Goal: Task Accomplishment & Management: Use online tool/utility

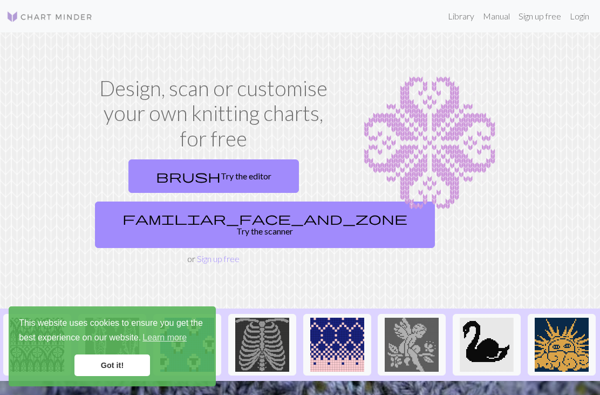
click at [583, 21] on link "Login" at bounding box center [580, 16] width 28 height 22
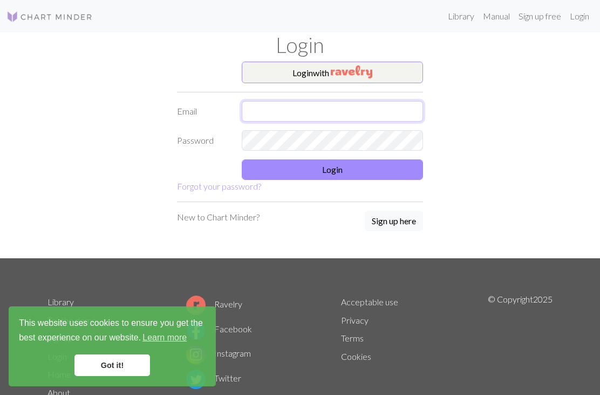
click at [261, 108] on input "text" at bounding box center [332, 111] width 181 height 21
click at [291, 78] on button "Login with" at bounding box center [332, 73] width 181 height 22
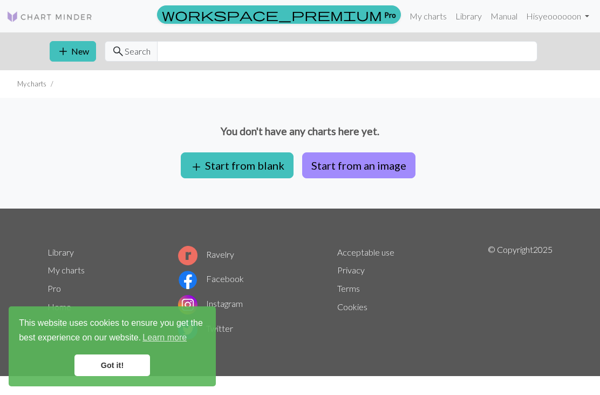
click at [203, 167] on span "add" at bounding box center [196, 166] width 13 height 15
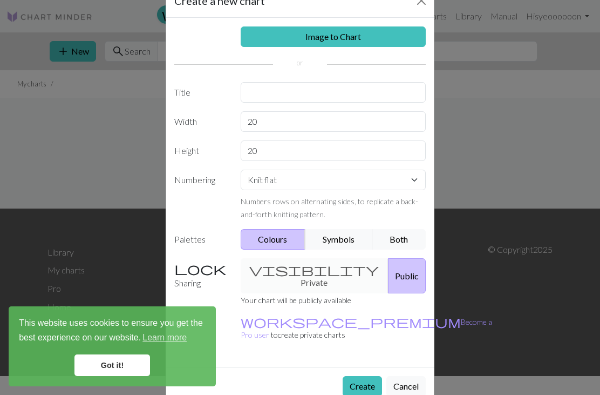
scroll to position [31, 0]
click at [263, 40] on link "Image to Chart" at bounding box center [334, 37] width 186 height 21
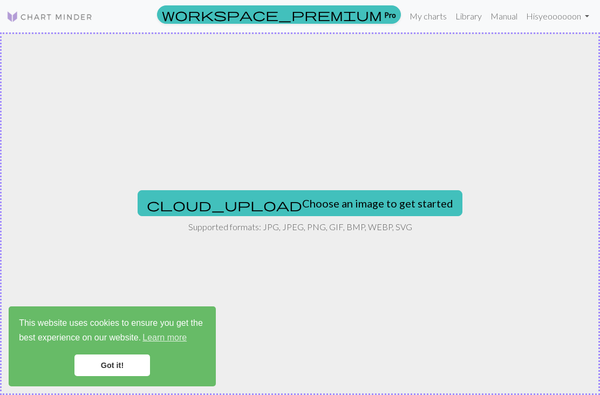
click at [235, 207] on button "cloud_upload Choose an image to get started" at bounding box center [300, 203] width 325 height 26
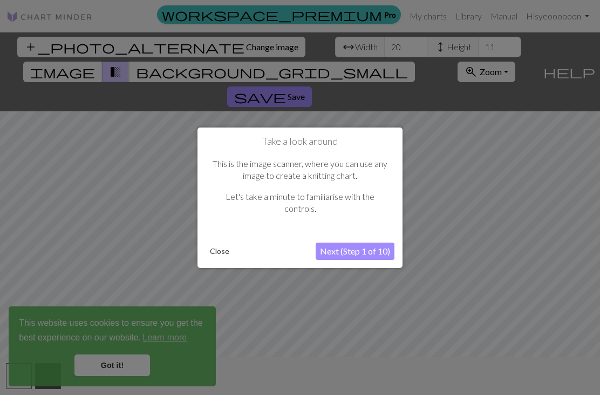
click at [220, 251] on button "Close" at bounding box center [220, 251] width 28 height 16
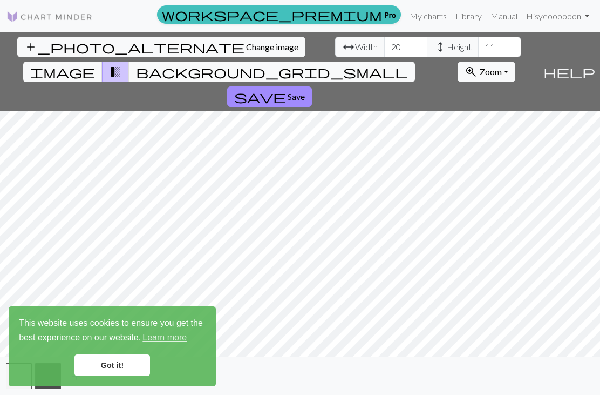
click at [355, 46] on span "Width" at bounding box center [366, 46] width 23 height 13
click at [384, 51] on input "20" at bounding box center [405, 47] width 43 height 21
type input "2"
click at [478, 46] on input "11" at bounding box center [499, 47] width 43 height 21
click at [478, 51] on input "11" at bounding box center [499, 47] width 43 height 21
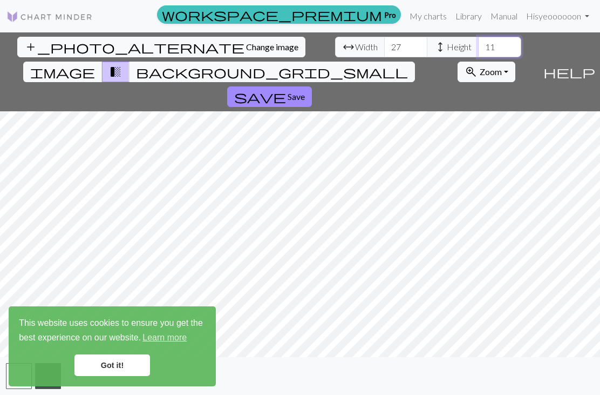
click at [478, 42] on input "11" at bounding box center [499, 47] width 43 height 21
click at [384, 44] on input "27" at bounding box center [405, 47] width 43 height 21
type input "2"
type input "39"
click at [478, 50] on input "11" at bounding box center [499, 47] width 43 height 21
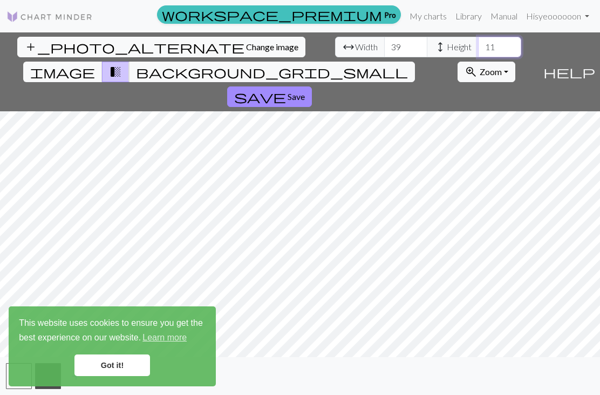
type input "1"
type input "27"
click at [384, 49] on input "39" at bounding box center [405, 47] width 43 height 21
click at [384, 46] on input "39" at bounding box center [405, 47] width 43 height 21
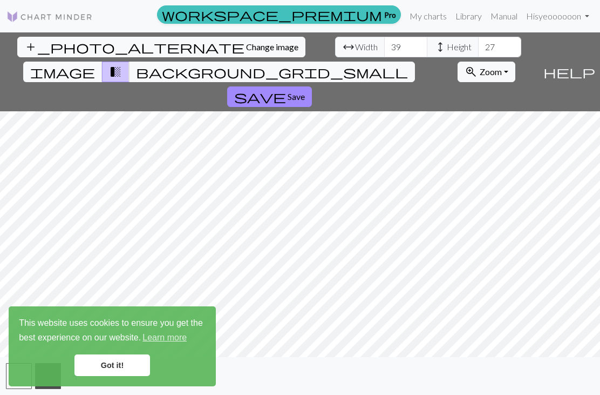
click at [106, 363] on link "Got it!" at bounding box center [112, 365] width 76 height 22
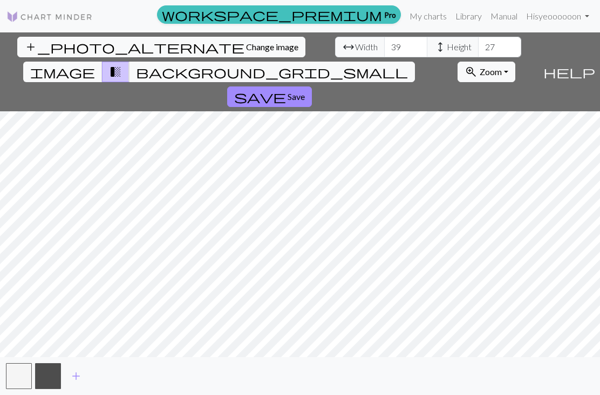
click at [396, 64] on span "background_grid_small" at bounding box center [272, 71] width 272 height 15
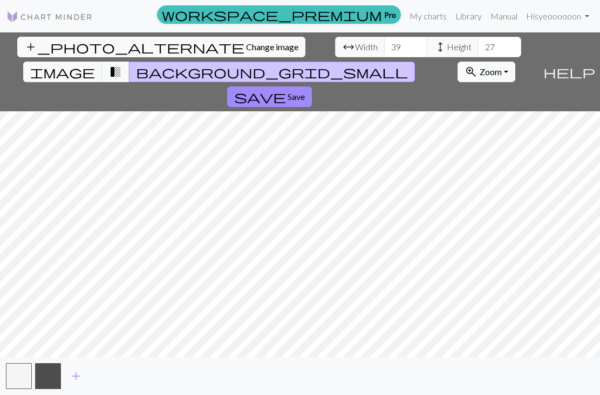
click at [130, 62] on button "transition_fade" at bounding box center [116, 72] width 28 height 21
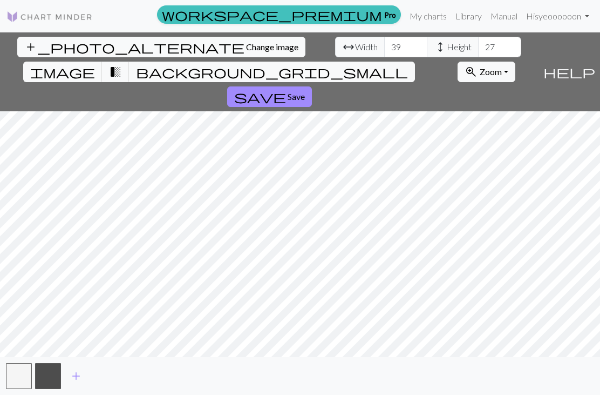
click at [395, 64] on span "background_grid_small" at bounding box center [272, 71] width 272 height 15
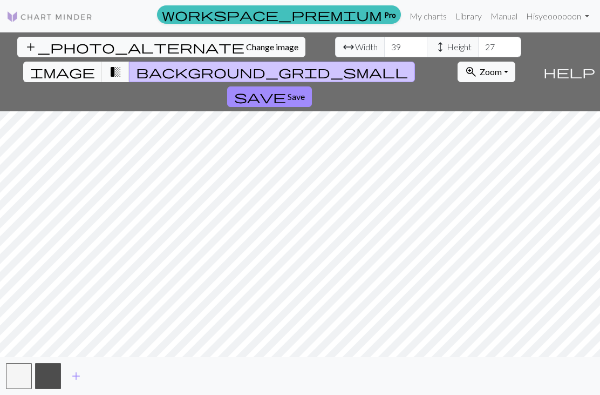
click at [590, 64] on span "help" at bounding box center [569, 71] width 52 height 15
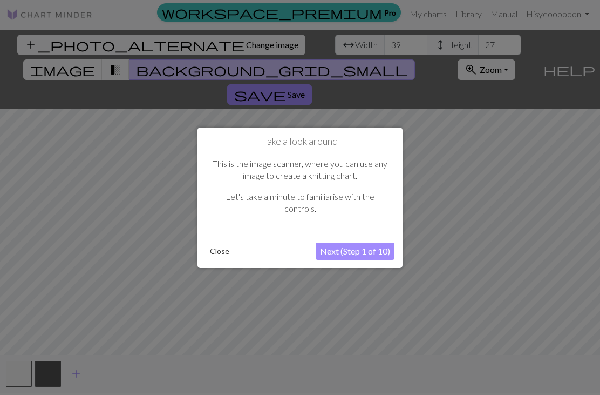
click at [587, 45] on div at bounding box center [300, 212] width 600 height 429
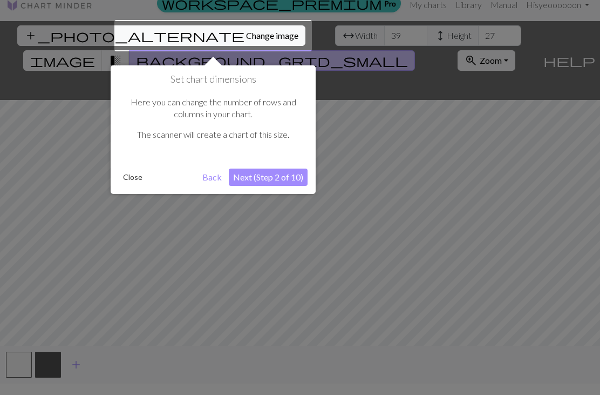
scroll to position [21, 0]
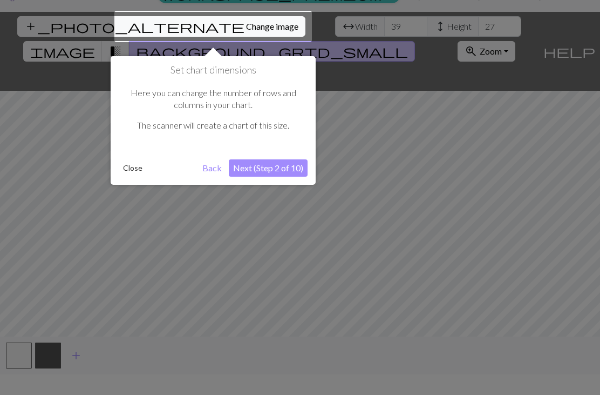
click at [132, 169] on button "Close" at bounding box center [133, 168] width 28 height 16
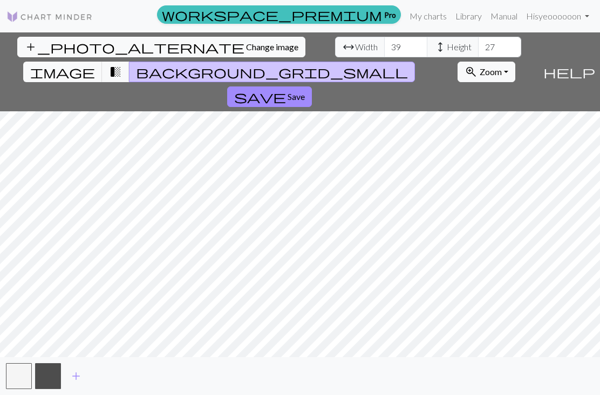
scroll to position [0, 0]
click at [465, 64] on span "zoom_in" at bounding box center [471, 71] width 13 height 15
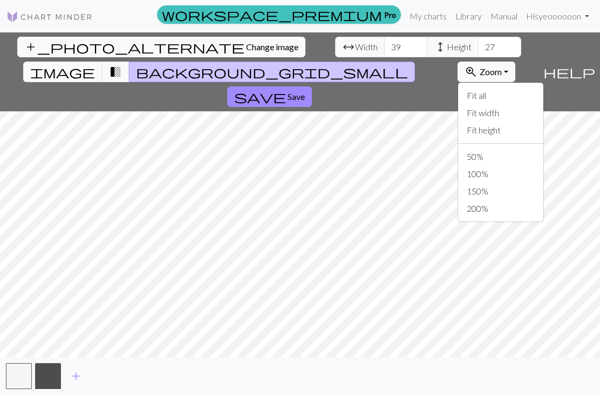
click at [465, 64] on span "zoom_in" at bounding box center [471, 71] width 13 height 15
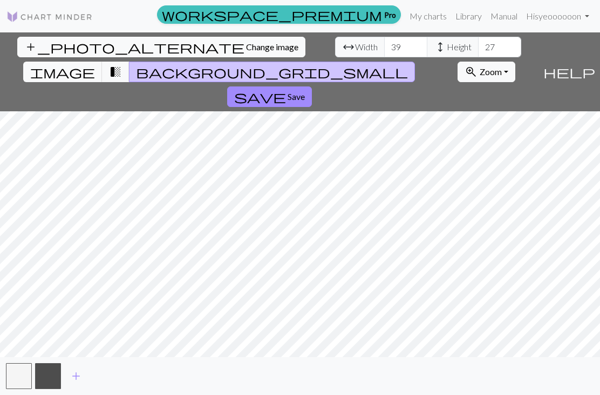
click at [585, 64] on span "help" at bounding box center [569, 71] width 52 height 15
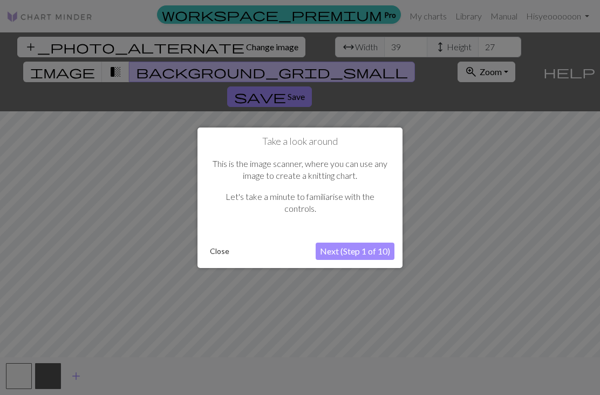
click at [587, 51] on div at bounding box center [300, 214] width 600 height 429
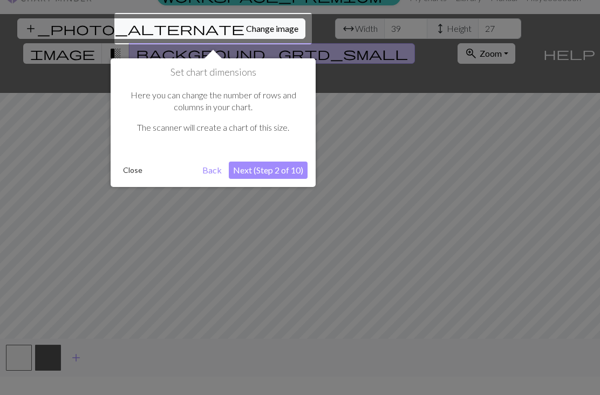
scroll to position [21, 0]
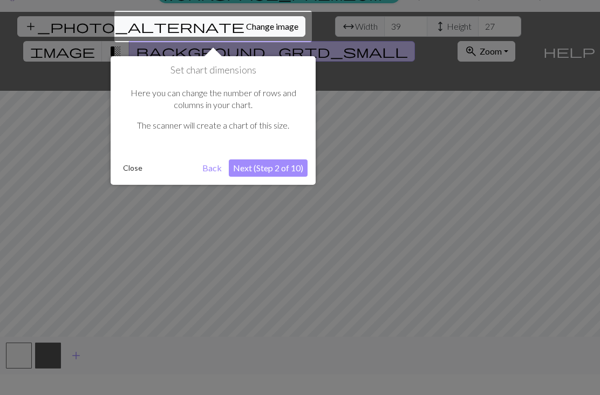
click at [250, 171] on button "Next (Step 2 of 10)" at bounding box center [268, 167] width 79 height 17
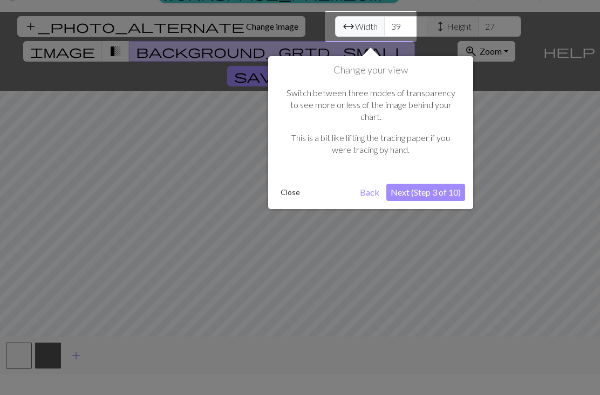
click at [427, 183] on button "Next (Step 3 of 10)" at bounding box center [425, 191] width 79 height 17
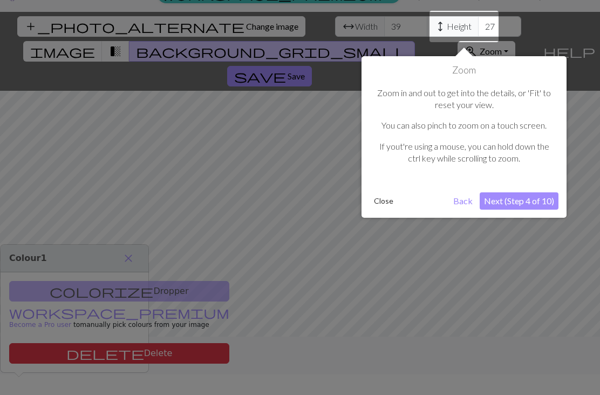
click at [512, 200] on button "Next (Step 4 of 10)" at bounding box center [519, 200] width 79 height 17
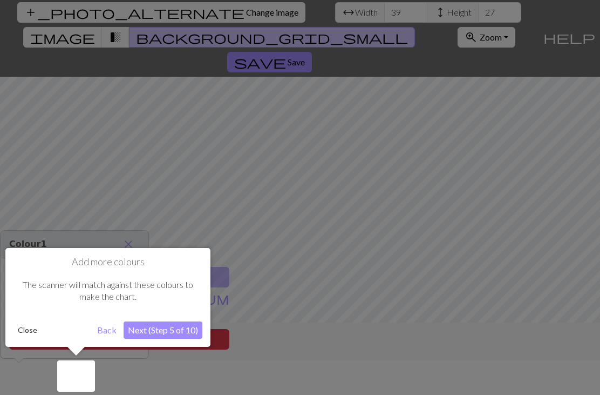
scroll to position [35, 0]
click at [149, 322] on button "Next (Step 5 of 10)" at bounding box center [163, 329] width 79 height 17
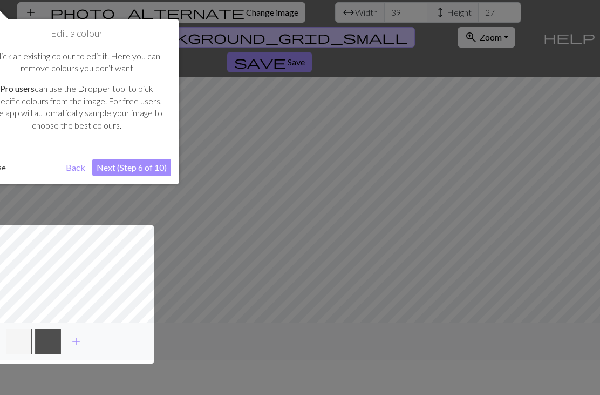
click at [117, 167] on button "Next (Step 6 of 10)" at bounding box center [131, 167] width 79 height 17
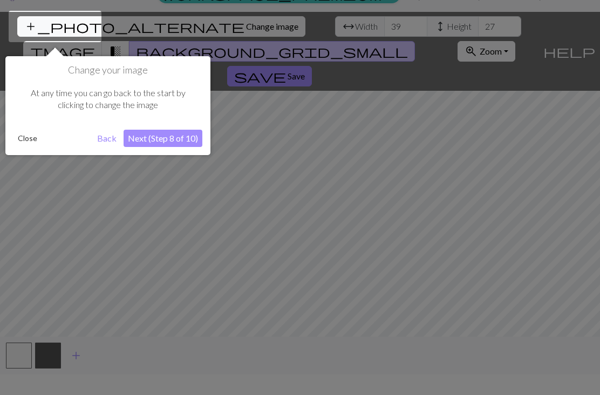
click at [142, 136] on button "Next (Step 8 of 10)" at bounding box center [163, 138] width 79 height 17
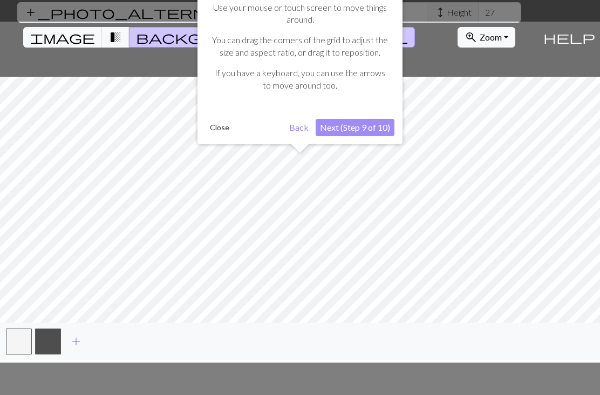
click at [301, 126] on button "Back" at bounding box center [299, 127] width 28 height 17
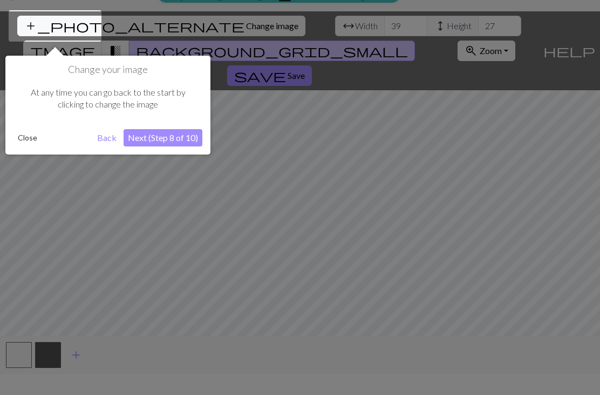
scroll to position [21, 0]
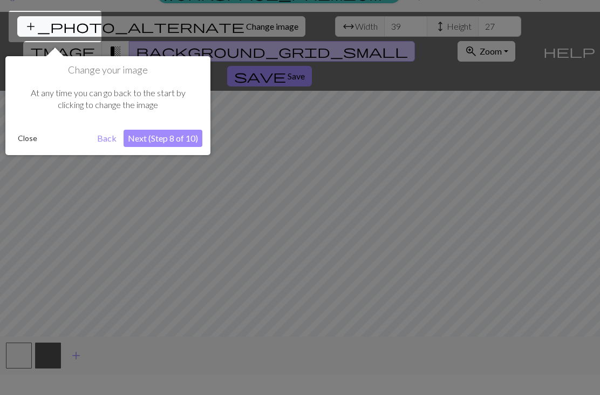
click at [107, 141] on button "Back" at bounding box center [107, 138] width 28 height 17
click at [35, 140] on button "Close" at bounding box center [27, 138] width 28 height 16
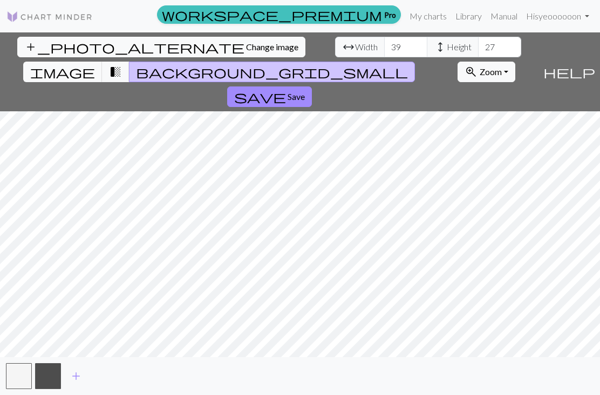
scroll to position [35, 0]
click at [49, 378] on button "button" at bounding box center [48, 376] width 26 height 26
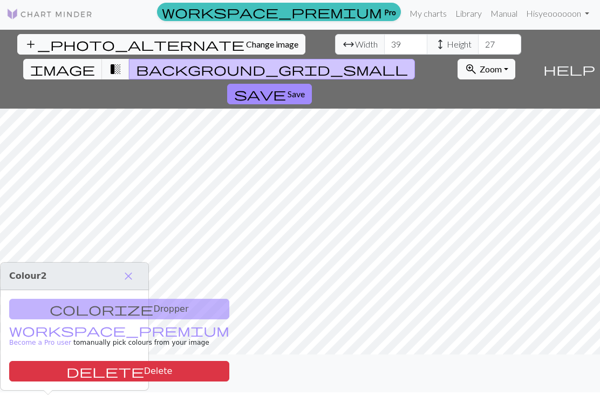
click at [130, 268] on span "close" at bounding box center [128, 275] width 13 height 15
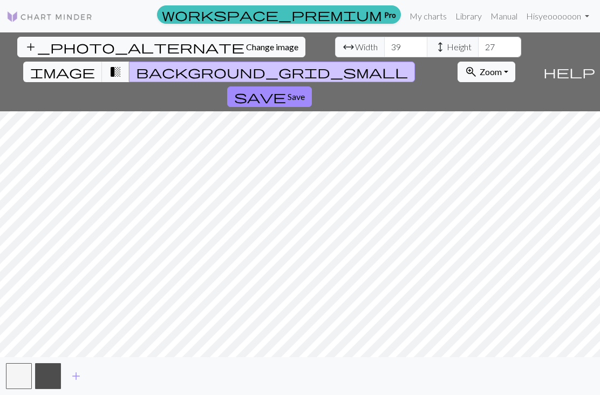
click at [46, 371] on button "button" at bounding box center [48, 376] width 26 height 26
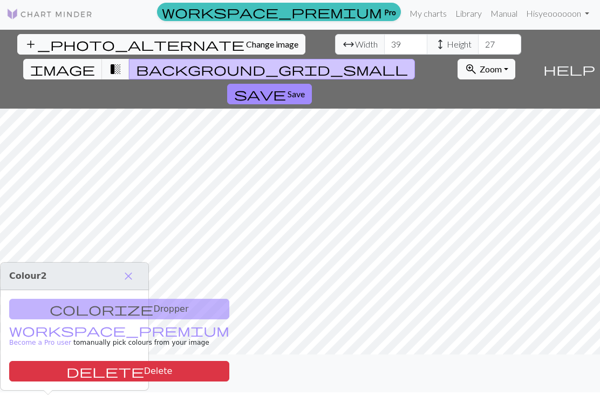
click at [139, 267] on button "close" at bounding box center [128, 276] width 23 height 18
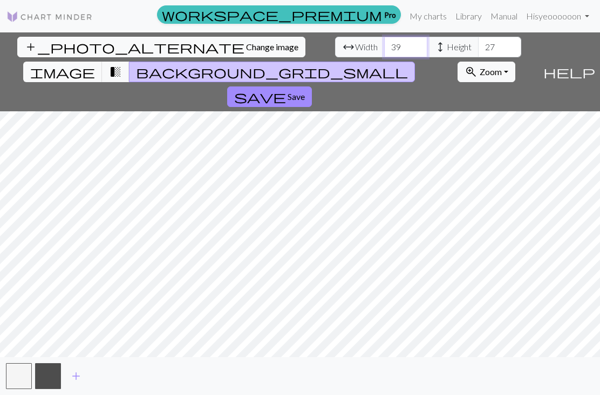
click at [384, 37] on input "39" at bounding box center [405, 47] width 43 height 21
click at [305, 91] on span "Save" at bounding box center [296, 96] width 17 height 10
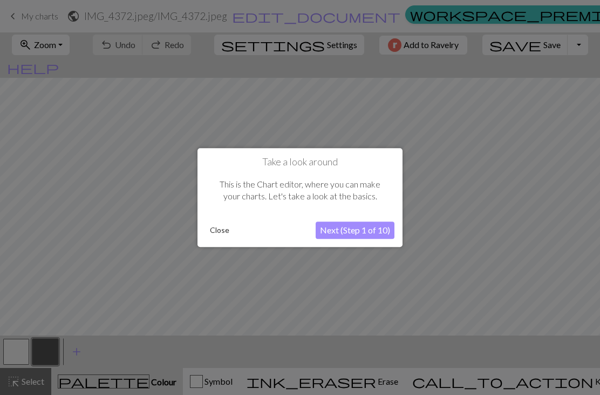
click at [218, 232] on button "Close" at bounding box center [220, 230] width 28 height 16
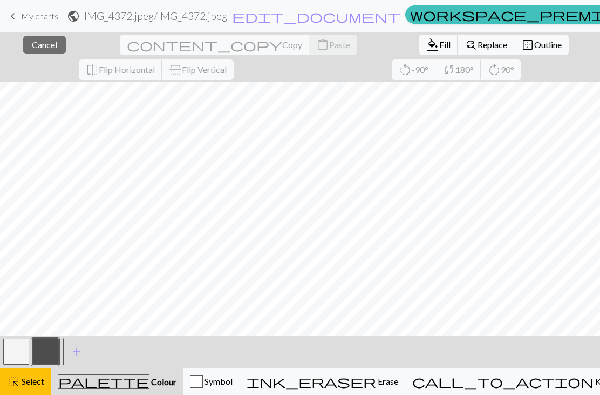
click at [18, 350] on button "button" at bounding box center [16, 351] width 26 height 26
click at [521, 47] on span "border_outer" at bounding box center [527, 44] width 13 height 15
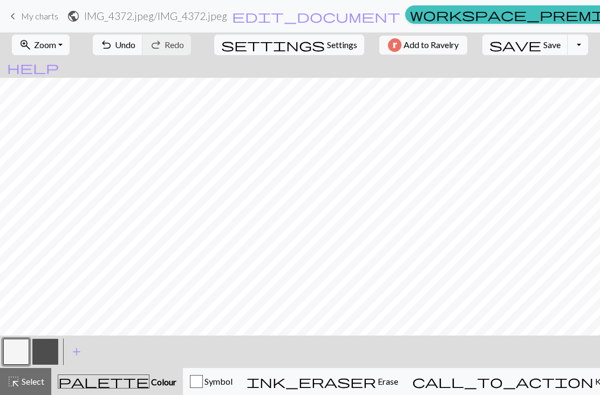
click at [327, 40] on span "Settings" at bounding box center [342, 44] width 30 height 13
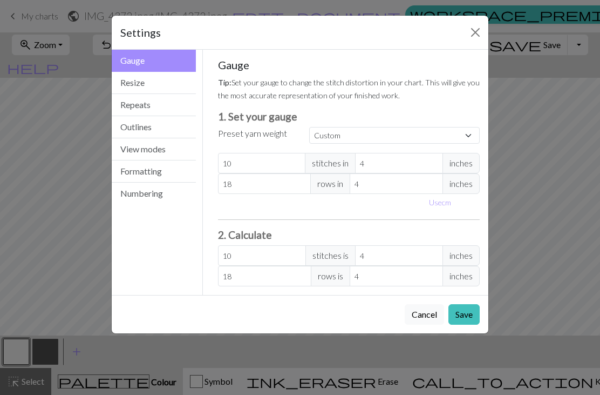
click at [294, 58] on h5 "Gauge" at bounding box center [349, 64] width 262 height 13
click at [456, 13] on div "Settings Gauge Gauge Resize Repeats Outlines View modes Formatting Numbering Ga…" at bounding box center [300, 197] width 600 height 395
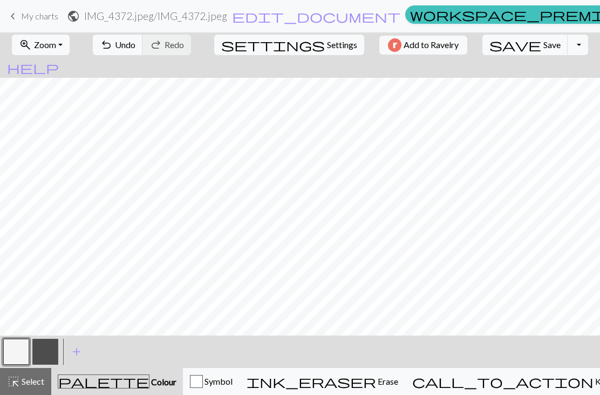
click at [203, 380] on div "button" at bounding box center [196, 381] width 13 height 13
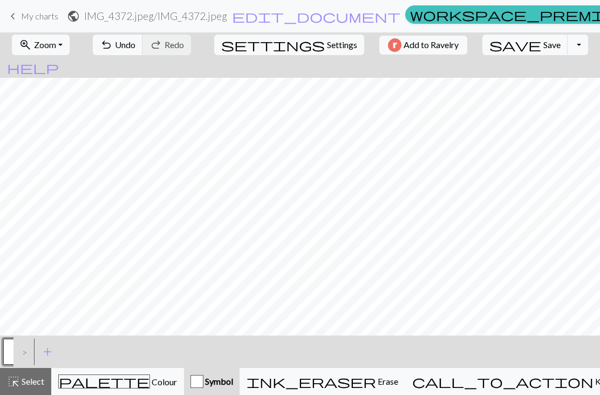
click at [104, 385] on span "palette" at bounding box center [104, 380] width 91 height 15
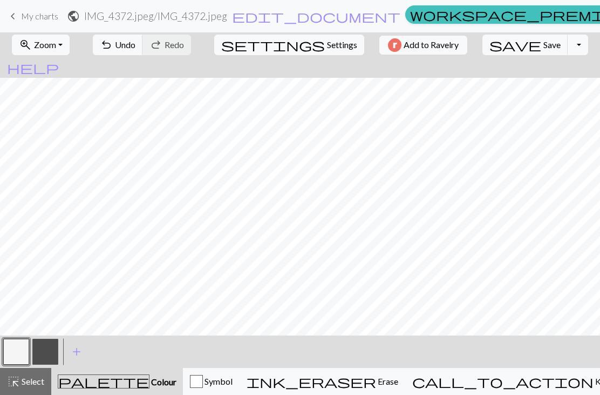
click at [209, 380] on div "Symbol" at bounding box center [211, 381] width 43 height 13
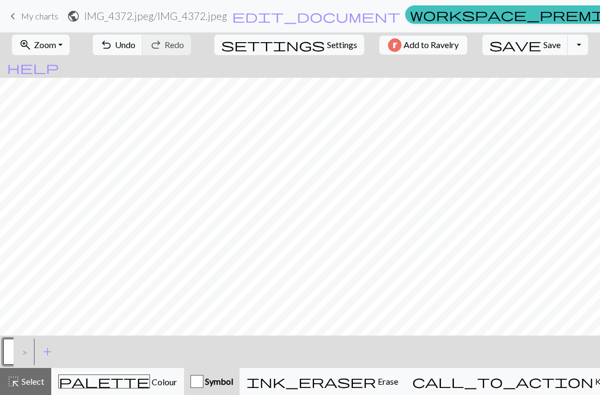
click at [93, 379] on div "palette Colour Colour" at bounding box center [117, 381] width 119 height 14
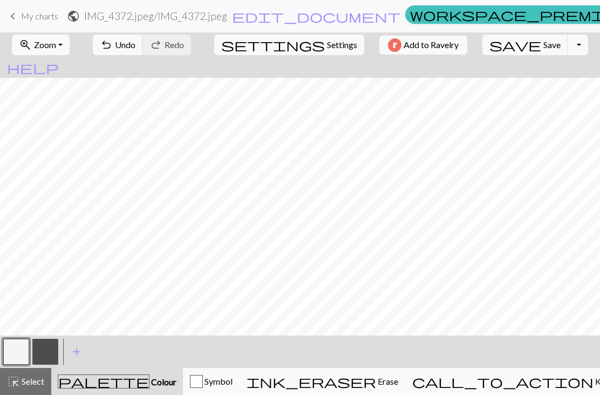
click at [222, 376] on div "Symbol" at bounding box center [211, 381] width 43 height 13
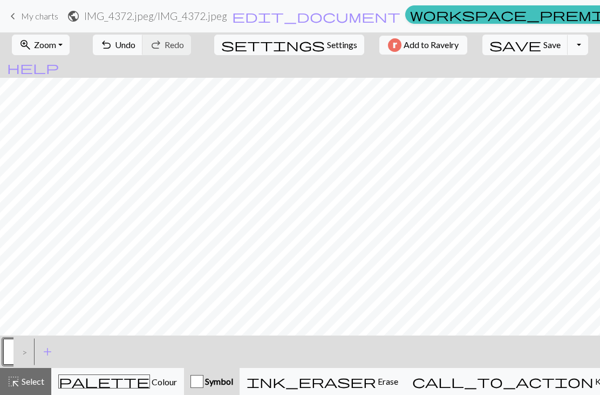
click at [29, 350] on div ">" at bounding box center [21, 351] width 17 height 29
click at [397, 387] on button "ink_eraser Erase Erase" at bounding box center [323, 381] width 166 height 27
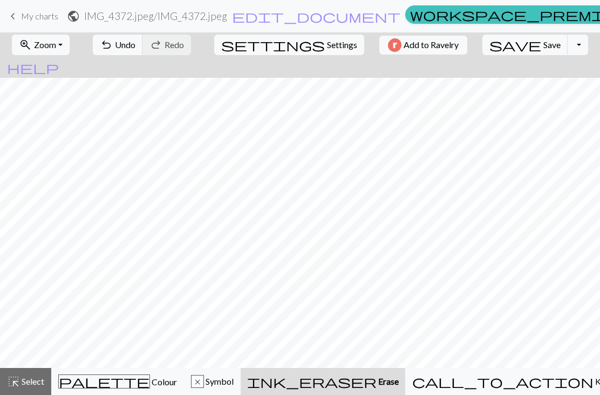
click at [390, 378] on span "Erase" at bounding box center [388, 381] width 22 height 10
click at [391, 383] on span "Erase" at bounding box center [388, 381] width 22 height 10
click at [150, 384] on span "Colour" at bounding box center [163, 381] width 27 height 10
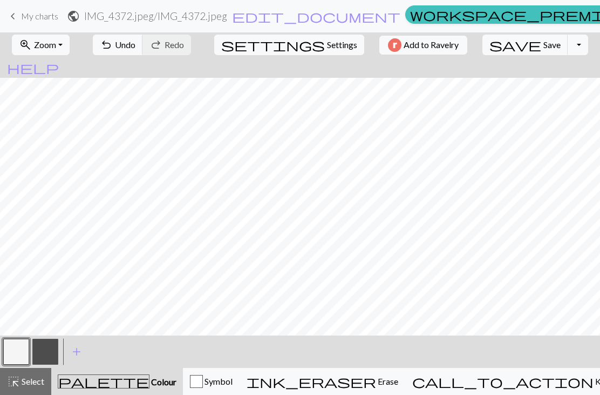
click at [20, 358] on button "button" at bounding box center [16, 351] width 26 height 26
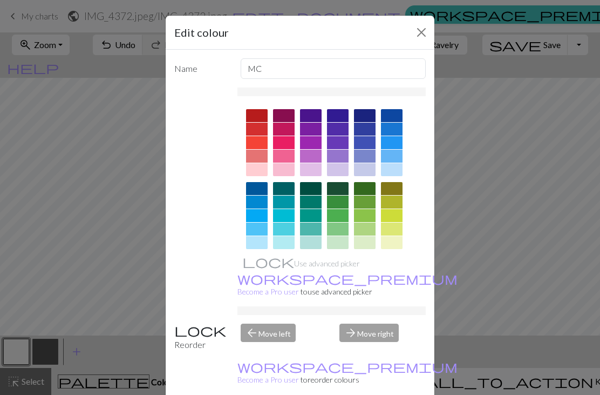
click at [423, 35] on button "Close" at bounding box center [421, 32] width 17 height 17
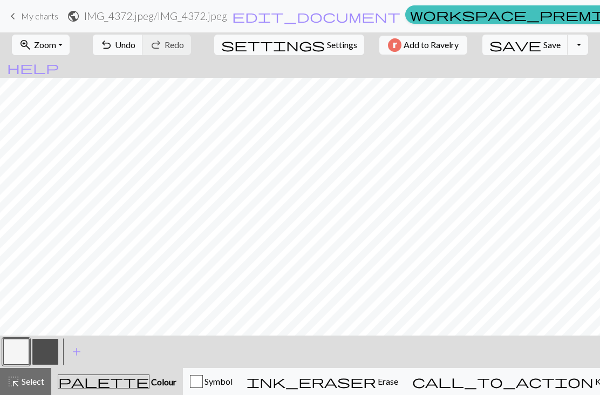
click at [46, 352] on button "button" at bounding box center [45, 351] width 26 height 26
click at [17, 353] on button "button" at bounding box center [16, 351] width 26 height 26
click at [48, 348] on button "button" at bounding box center [45, 351] width 26 height 26
click at [12, 351] on button "button" at bounding box center [16, 351] width 26 height 26
click at [49, 348] on button "button" at bounding box center [45, 351] width 26 height 26
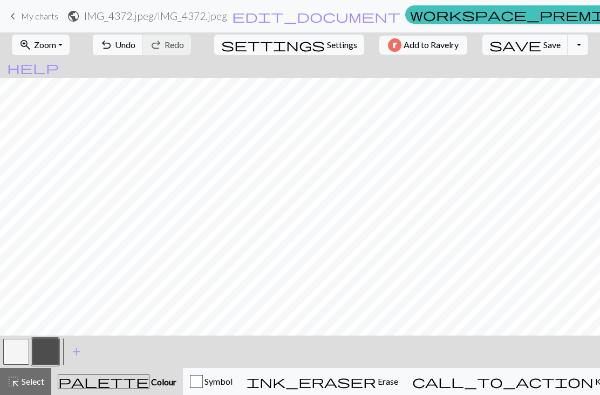
click at [23, 356] on button "button" at bounding box center [16, 351] width 26 height 26
click at [48, 355] on button "button" at bounding box center [45, 351] width 26 height 26
click at [21, 351] on button "button" at bounding box center [16, 351] width 26 height 26
click at [47, 353] on button "button" at bounding box center [45, 351] width 26 height 26
click at [16, 352] on button "button" at bounding box center [16, 351] width 26 height 26
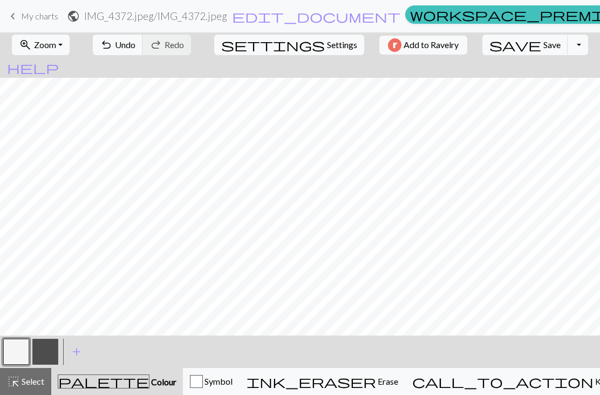
click at [43, 350] on button "button" at bounding box center [45, 351] width 26 height 26
click at [9, 355] on button "button" at bounding box center [16, 351] width 26 height 26
click at [46, 357] on button "button" at bounding box center [45, 351] width 26 height 26
click at [48, 348] on button "button" at bounding box center [45, 351] width 26 height 26
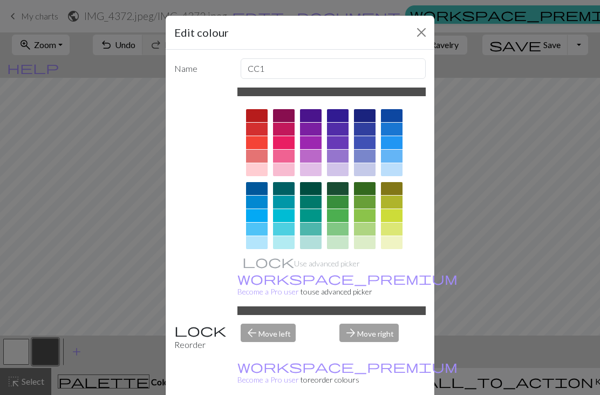
click at [424, 40] on button "Close" at bounding box center [421, 32] width 17 height 17
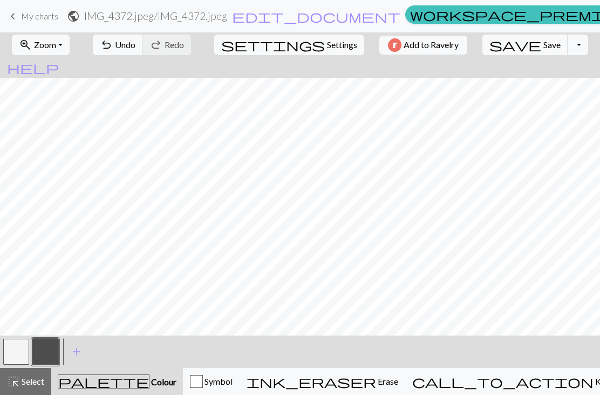
click at [19, 350] on button "button" at bounding box center [16, 351] width 26 height 26
click at [46, 358] on button "button" at bounding box center [45, 351] width 26 height 26
click at [21, 358] on button "button" at bounding box center [16, 351] width 26 height 26
click at [39, 345] on button "button" at bounding box center [45, 351] width 26 height 26
click at [10, 363] on button "button" at bounding box center [16, 351] width 26 height 26
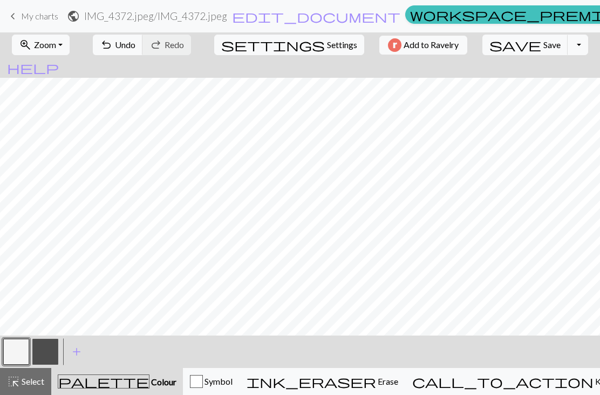
click at [53, 356] on button "button" at bounding box center [45, 351] width 26 height 26
click at [19, 351] on button "button" at bounding box center [16, 351] width 26 height 26
click at [45, 347] on button "button" at bounding box center [45, 351] width 26 height 26
click at [13, 347] on button "button" at bounding box center [16, 351] width 26 height 26
click at [49, 360] on button "button" at bounding box center [45, 351] width 26 height 26
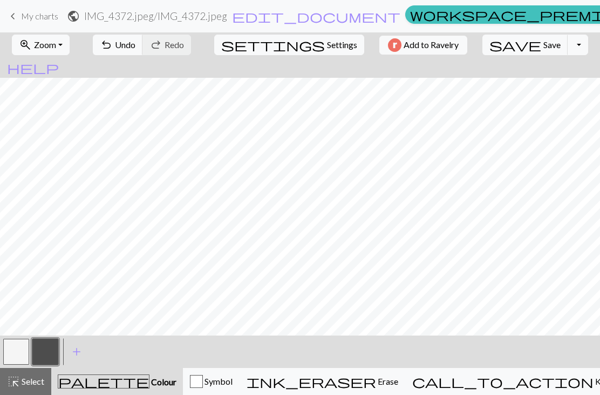
click at [12, 358] on button "button" at bounding box center [16, 351] width 26 height 26
click at [49, 350] on button "button" at bounding box center [45, 351] width 26 height 26
click at [17, 350] on button "button" at bounding box center [16, 351] width 26 height 26
click at [47, 350] on button "button" at bounding box center [45, 351] width 26 height 26
click at [23, 349] on button "button" at bounding box center [16, 351] width 26 height 26
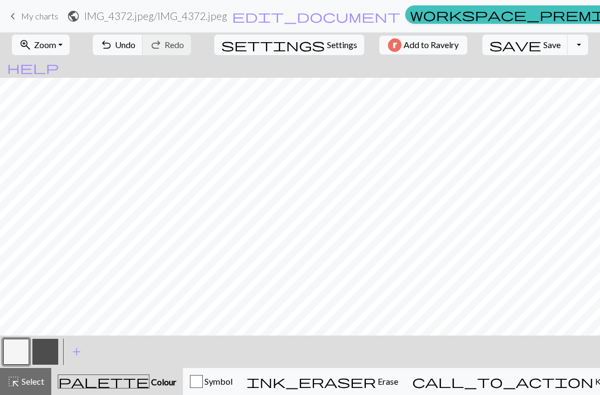
click at [45, 352] on button "button" at bounding box center [45, 351] width 26 height 26
click at [14, 356] on button "button" at bounding box center [16, 351] width 26 height 26
click at [43, 353] on button "button" at bounding box center [45, 351] width 26 height 26
click at [18, 352] on button "button" at bounding box center [16, 351] width 26 height 26
click at [47, 353] on button "button" at bounding box center [45, 351] width 26 height 26
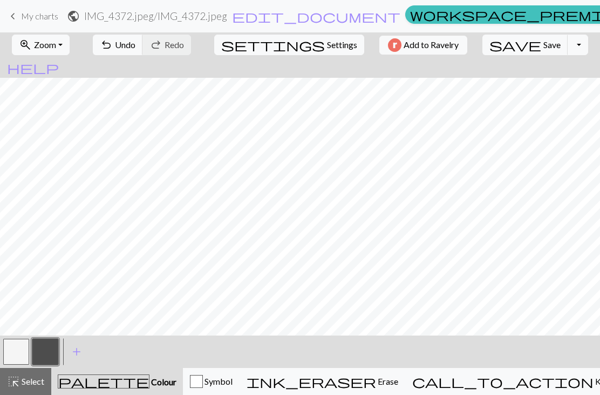
click at [21, 350] on button "button" at bounding box center [16, 351] width 26 height 26
click at [46, 354] on button "button" at bounding box center [45, 351] width 26 height 26
click at [45, 356] on button "button" at bounding box center [45, 351] width 26 height 26
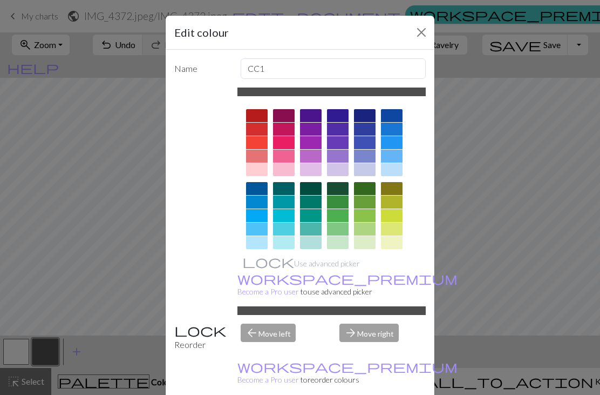
click at [421, 29] on button "Close" at bounding box center [421, 32] width 17 height 17
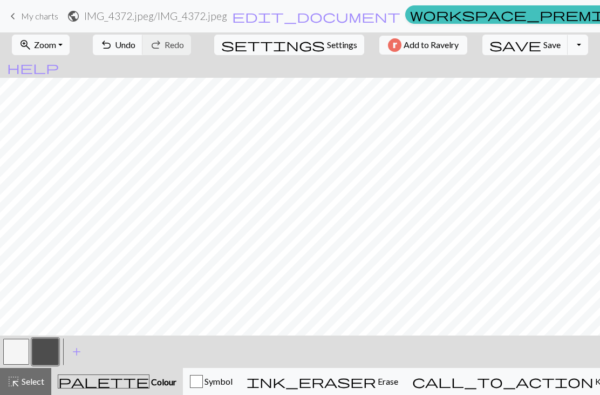
click at [16, 350] on button "button" at bounding box center [16, 351] width 26 height 26
click at [45, 348] on button "button" at bounding box center [45, 351] width 26 height 26
click at [11, 348] on button "button" at bounding box center [16, 351] width 26 height 26
click at [44, 352] on button "button" at bounding box center [45, 351] width 26 height 26
click at [16, 350] on button "button" at bounding box center [16, 351] width 26 height 26
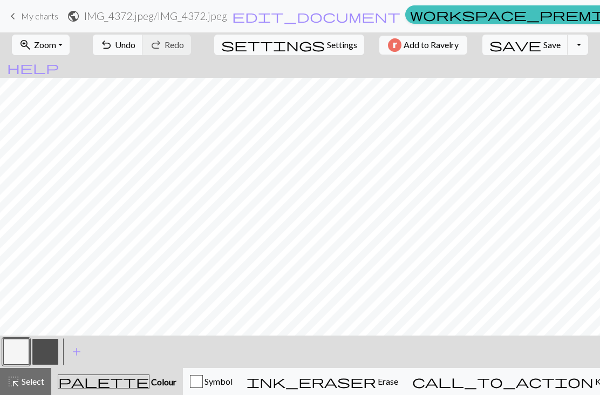
click at [43, 352] on button "button" at bounding box center [45, 351] width 26 height 26
click at [13, 348] on button "button" at bounding box center [16, 351] width 26 height 26
click at [44, 349] on button "button" at bounding box center [45, 351] width 26 height 26
click at [20, 351] on button "button" at bounding box center [16, 351] width 26 height 26
click at [38, 354] on button "button" at bounding box center [45, 351] width 26 height 26
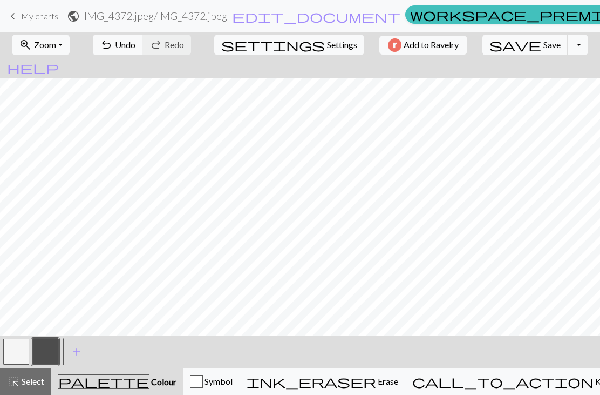
click at [143, 48] on button "undo Undo Undo" at bounding box center [118, 45] width 50 height 21
click at [135, 49] on span "Undo" at bounding box center [125, 44] width 21 height 10
click at [135, 45] on span "Undo" at bounding box center [125, 44] width 21 height 10
click at [12, 354] on button "button" at bounding box center [16, 351] width 26 height 26
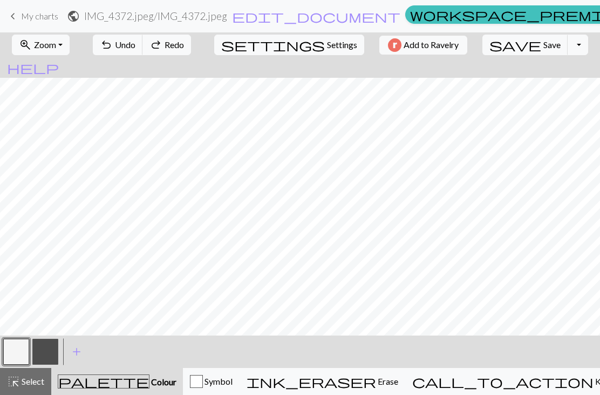
click at [44, 349] on button "button" at bounding box center [45, 351] width 26 height 26
click at [13, 354] on button "button" at bounding box center [16, 351] width 26 height 26
click at [45, 355] on button "button" at bounding box center [45, 351] width 26 height 26
click at [13, 353] on button "button" at bounding box center [16, 351] width 26 height 26
click at [49, 350] on button "button" at bounding box center [45, 351] width 26 height 26
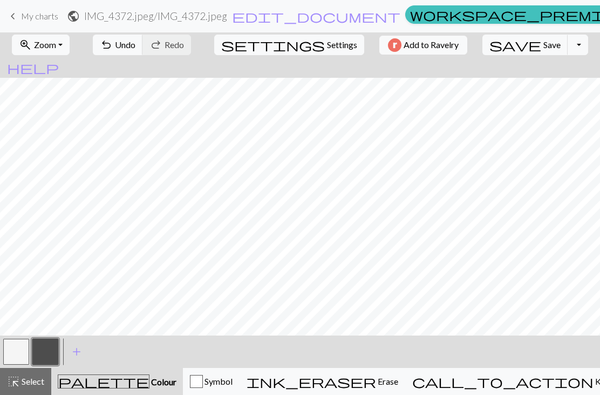
click at [158, 388] on button "palette Colour Colour" at bounding box center [117, 381] width 132 height 27
click at [8, 347] on button "button" at bounding box center [16, 351] width 26 height 26
click at [7, 347] on button "button" at bounding box center [16, 351] width 26 height 26
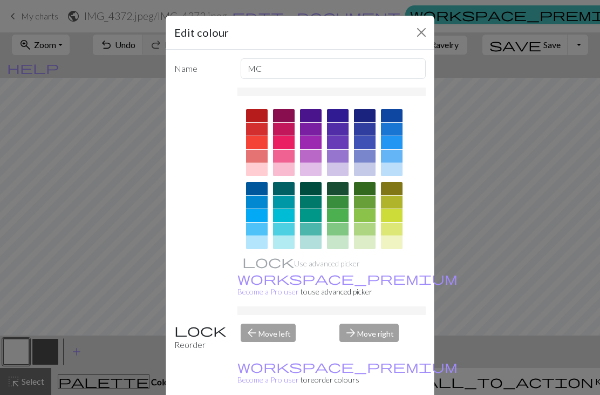
click at [417, 35] on button "Close" at bounding box center [421, 32] width 17 height 17
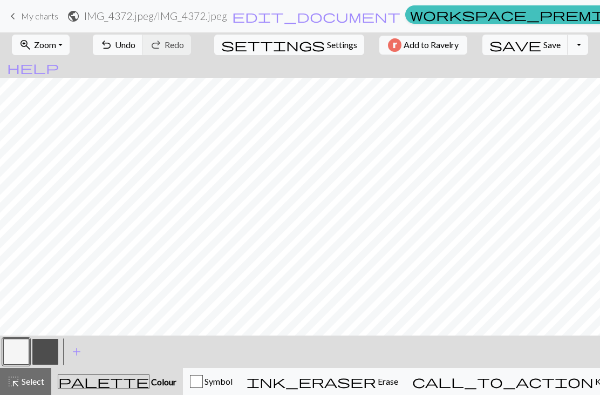
click at [43, 351] on button "button" at bounding box center [45, 351] width 26 height 26
click at [19, 349] on button "button" at bounding box center [16, 351] width 26 height 26
click at [57, 342] on button "button" at bounding box center [45, 351] width 26 height 26
click at [23, 351] on button "button" at bounding box center [16, 351] width 26 height 26
click at [22, 351] on button "button" at bounding box center [16, 351] width 26 height 26
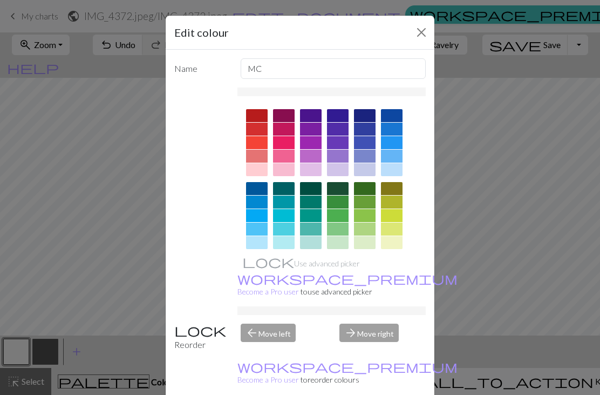
click at [416, 33] on button "Close" at bounding box center [421, 32] width 17 height 17
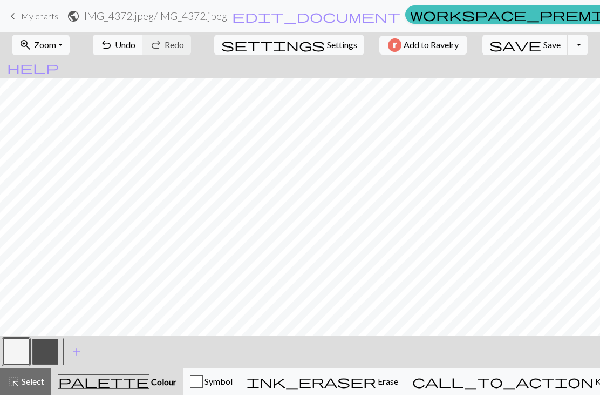
click at [143, 43] on button "undo Undo Undo" at bounding box center [118, 45] width 50 height 21
click at [39, 348] on button "button" at bounding box center [45, 351] width 26 height 26
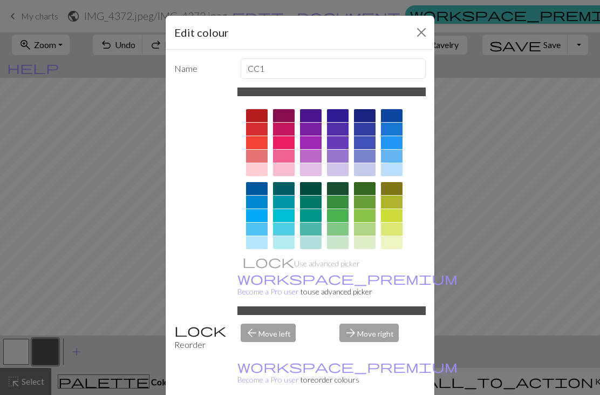
click at [414, 36] on button "Close" at bounding box center [421, 32] width 17 height 17
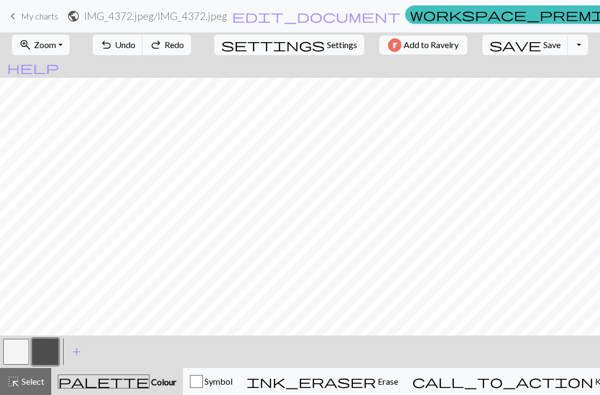
click at [19, 349] on button "button" at bounding box center [16, 351] width 26 height 26
click at [52, 349] on button "button" at bounding box center [45, 351] width 26 height 26
click at [23, 350] on button "button" at bounding box center [16, 351] width 26 height 26
click at [55, 341] on button "button" at bounding box center [45, 351] width 26 height 26
click at [13, 355] on button "button" at bounding box center [16, 351] width 26 height 26
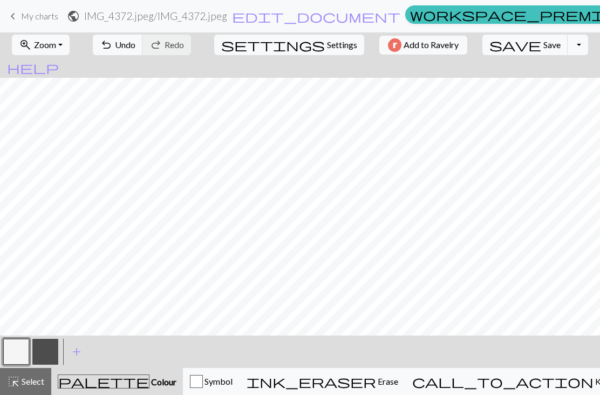
click at [50, 350] on button "button" at bounding box center [45, 351] width 26 height 26
click at [46, 348] on button "button" at bounding box center [45, 351] width 26 height 26
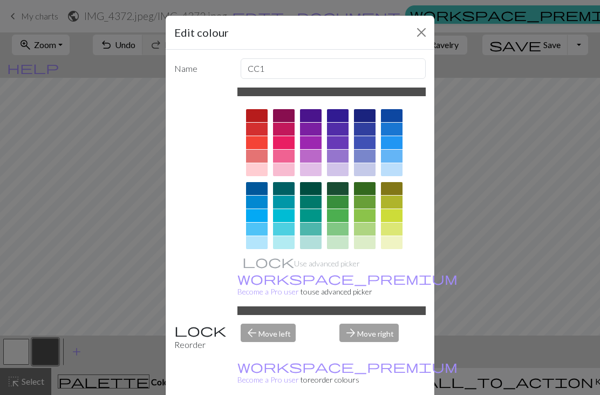
click at [33, 212] on div "Edit colour Name CC1 Use advanced picker workspace_premium Become a Pro user to…" at bounding box center [300, 197] width 600 height 395
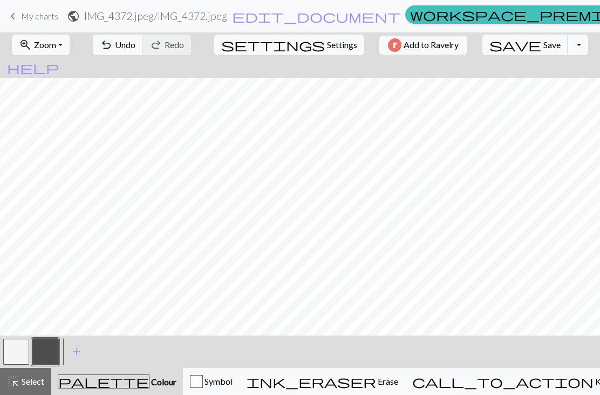
click at [50, 347] on button "button" at bounding box center [45, 351] width 26 height 26
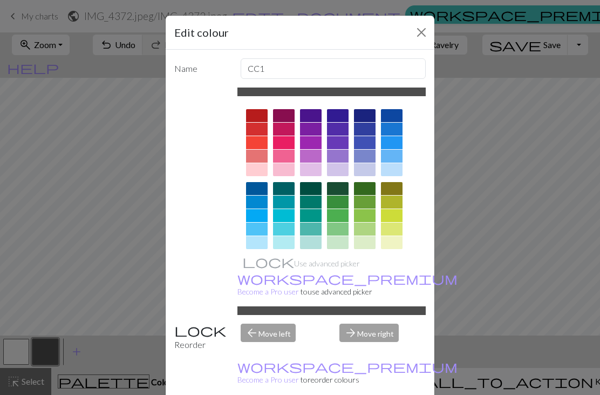
click at [17, 354] on div "Edit colour Name CC1 Use advanced picker workspace_premium Become a Pro user to…" at bounding box center [300, 197] width 600 height 395
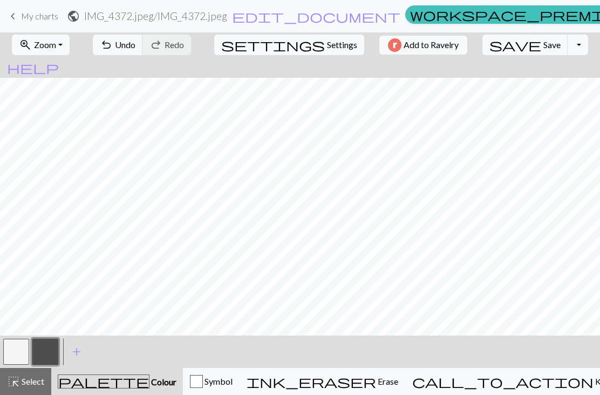
click at [17, 353] on button "button" at bounding box center [16, 351] width 26 height 26
click at [509, 377] on span "call_to_action" at bounding box center [502, 380] width 181 height 15
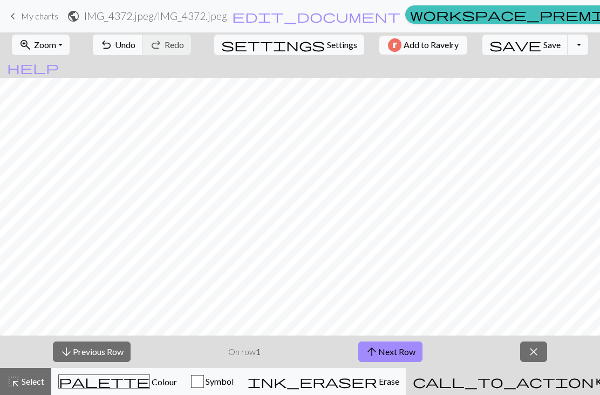
click at [506, 389] on button "call_to_action Knitting mode Knitting mode" at bounding box center [530, 381] width 249 height 27
click at [504, 384] on span "call_to_action" at bounding box center [503, 380] width 181 height 15
click at [532, 350] on span "close" at bounding box center [533, 351] width 13 height 15
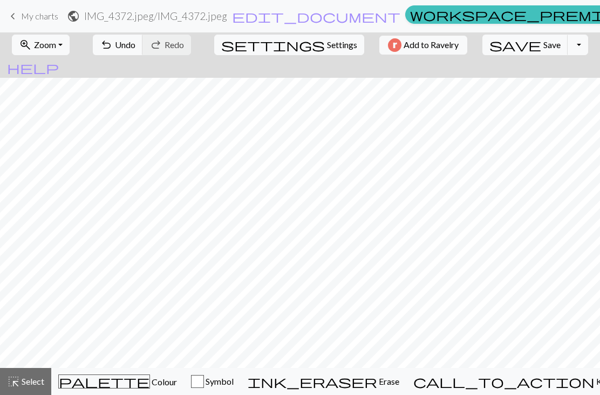
click at [150, 380] on span "Colour" at bounding box center [163, 381] width 27 height 10
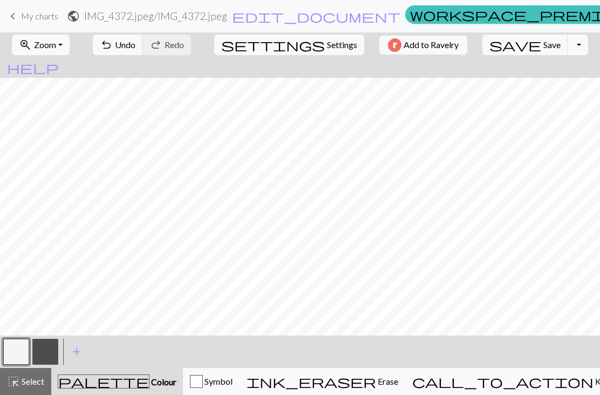
click at [104, 388] on span "palette" at bounding box center [103, 380] width 91 height 15
click at [105, 385] on span "palette" at bounding box center [103, 380] width 91 height 15
click at [285, 42] on button "settings Settings" at bounding box center [289, 45] width 150 height 21
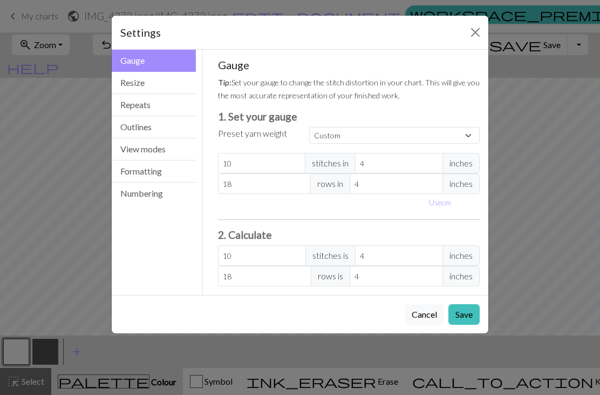
click at [136, 84] on button "Resize" at bounding box center [154, 83] width 84 height 22
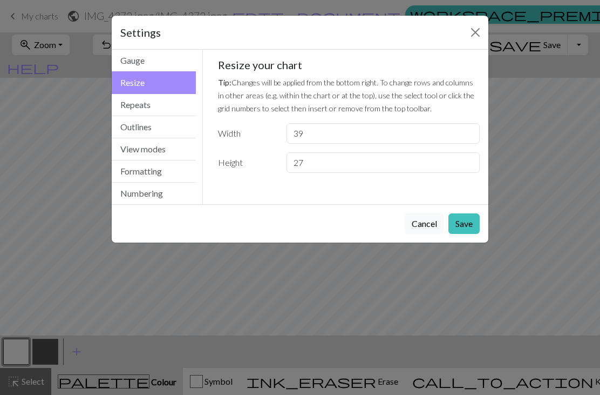
click at [140, 103] on button "Repeats" at bounding box center [154, 105] width 84 height 22
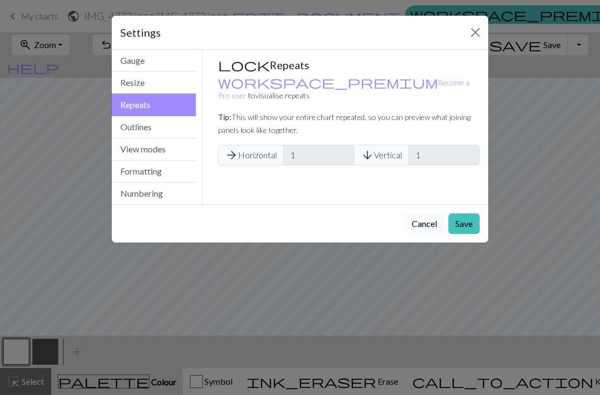
click at [139, 120] on button "Outlines" at bounding box center [154, 127] width 84 height 22
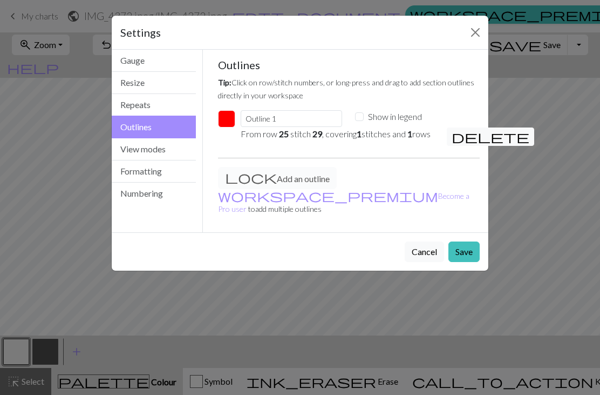
click at [148, 144] on button "View modes" at bounding box center [154, 149] width 84 height 22
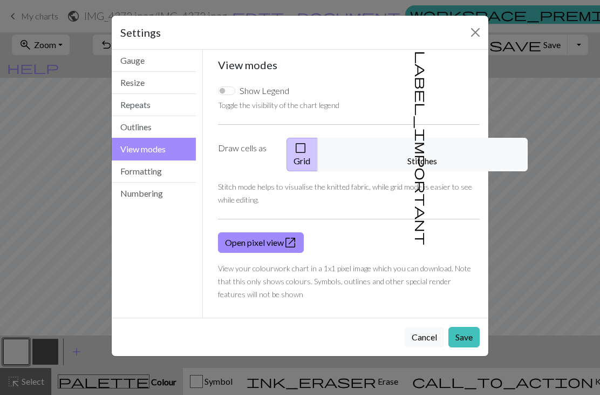
click at [144, 169] on button "Formatting" at bounding box center [154, 171] width 84 height 22
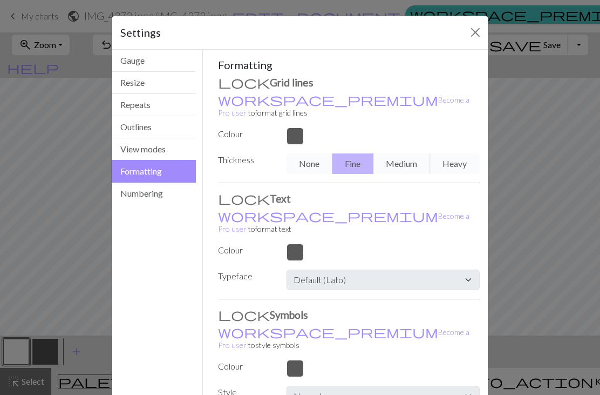
click at [137, 200] on button "Numbering" at bounding box center [154, 193] width 84 height 22
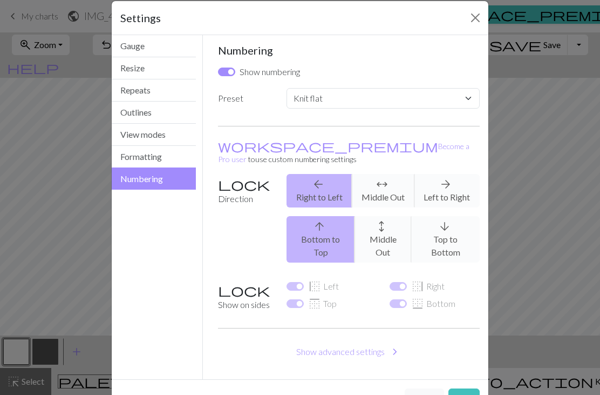
scroll to position [15, 0]
click at [470, 16] on button "Close" at bounding box center [475, 17] width 17 height 17
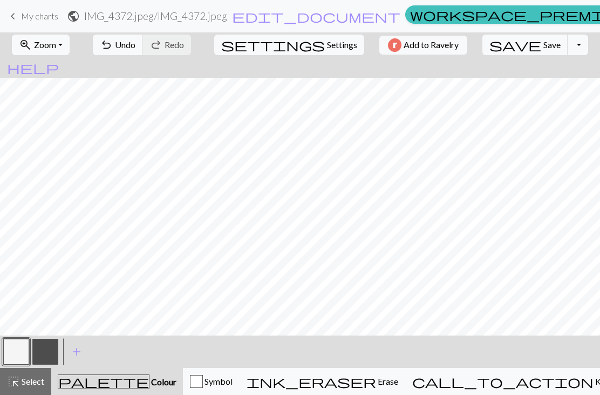
click at [568, 46] on button "Toggle Dropdown" at bounding box center [578, 45] width 21 height 21
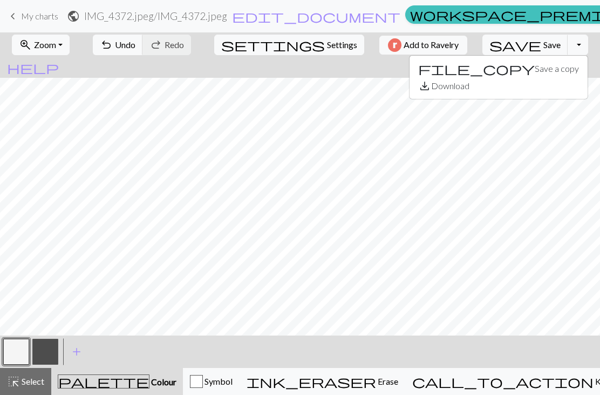
click at [21, 351] on button "button" at bounding box center [16, 351] width 26 height 26
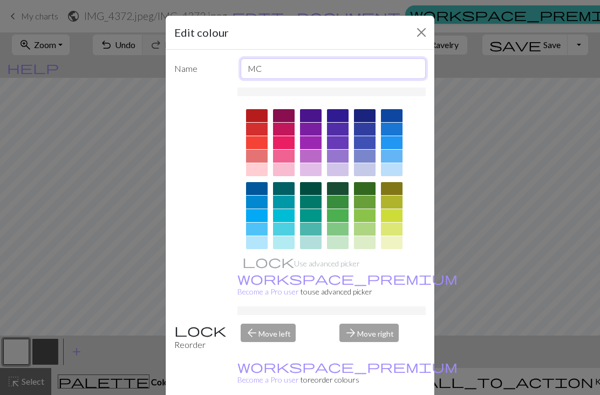
click at [259, 64] on input "MC" at bounding box center [334, 68] width 186 height 21
click at [208, 111] on div "Use advanced picker workspace_premium Become a Pro user to use advanced picker" at bounding box center [299, 200] width 251 height 227
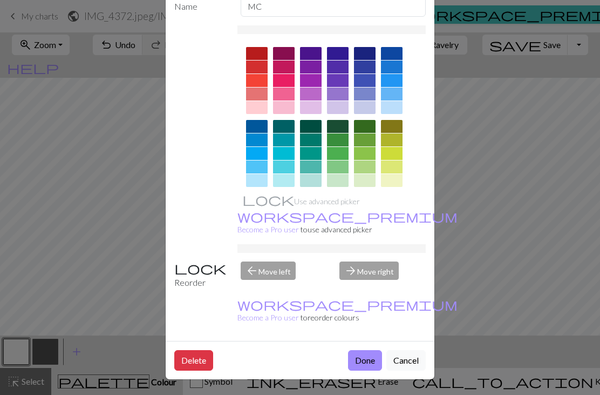
scroll to position [62, 0]
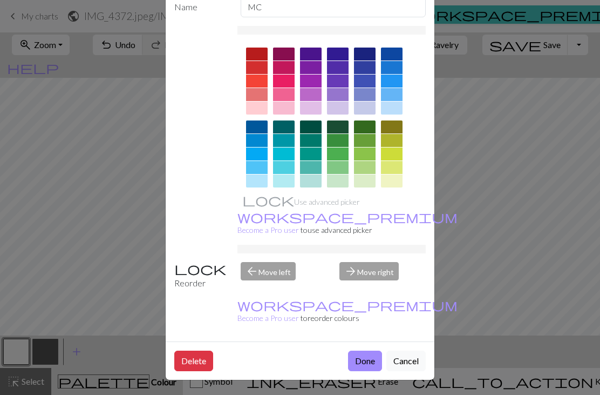
click at [362, 289] on div "arrow_forward Move right" at bounding box center [382, 276] width 99 height 28
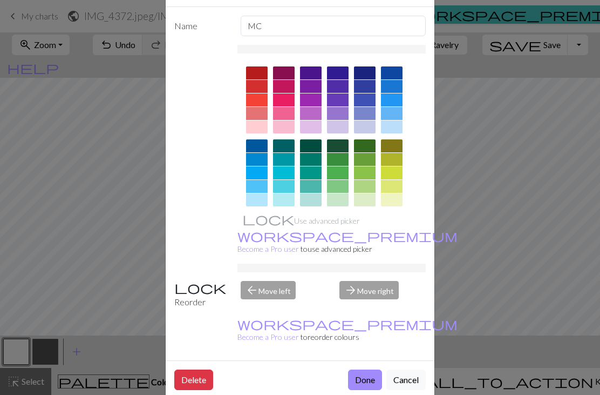
scroll to position [42, 0]
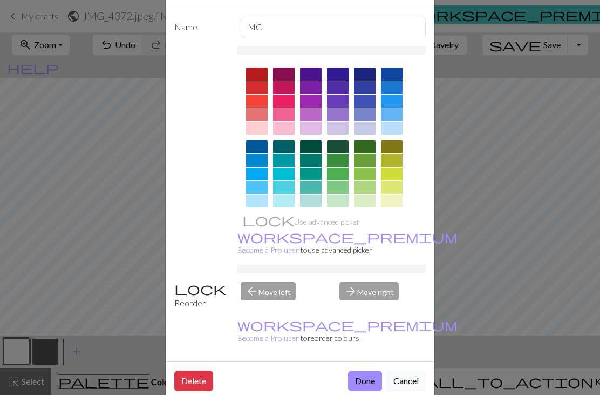
click at [264, 309] on div "arrow_back Move left" at bounding box center [283, 296] width 99 height 28
click at [259, 309] on div "arrow_back Move left" at bounding box center [283, 296] width 99 height 28
click at [254, 309] on div "arrow_back Move left" at bounding box center [283, 296] width 99 height 28
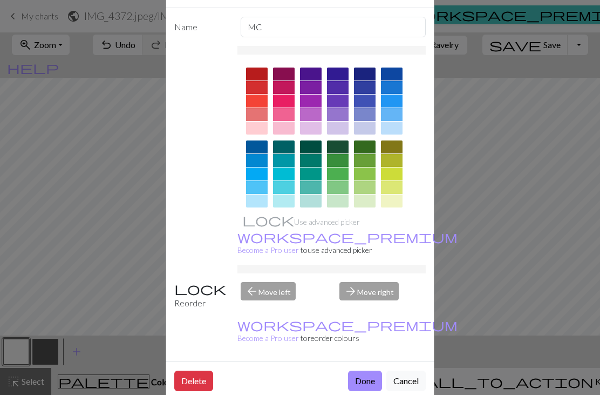
click at [350, 309] on div "arrow_forward Move right" at bounding box center [382, 296] width 99 height 28
click at [346, 309] on div "arrow_forward Move right" at bounding box center [382, 296] width 99 height 28
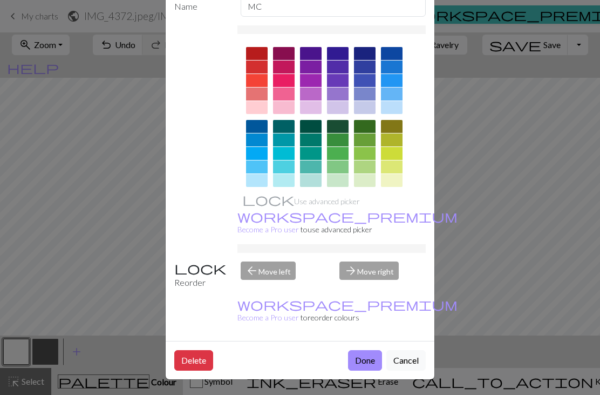
scroll to position [62, 0]
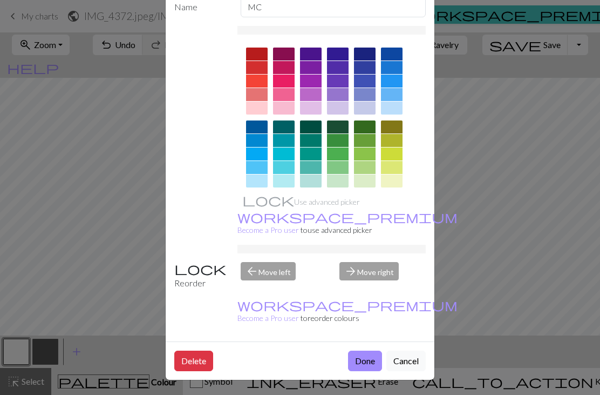
click at [355, 363] on button "Done" at bounding box center [365, 360] width 34 height 21
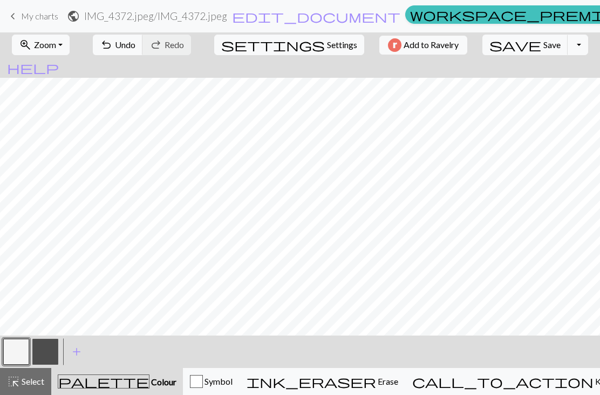
click at [203, 382] on div "button" at bounding box center [196, 381] width 13 height 13
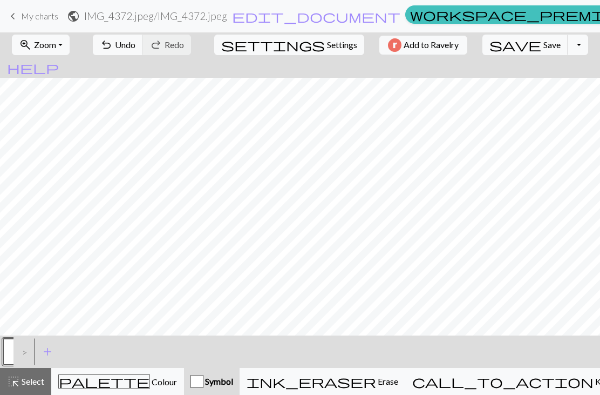
click at [203, 386] on div "button" at bounding box center [197, 381] width 13 height 13
click at [8, 352] on button "button" at bounding box center [16, 351] width 26 height 26
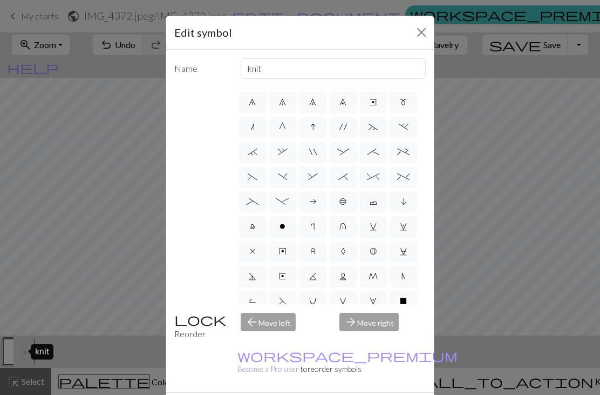
scroll to position [0, 0]
click at [355, 340] on div "arrow_forward Move right" at bounding box center [382, 326] width 99 height 28
click at [251, 340] on div "arrow_back Move left" at bounding box center [283, 326] width 99 height 28
click at [254, 340] on div "arrow_back Move left" at bounding box center [283, 326] width 99 height 28
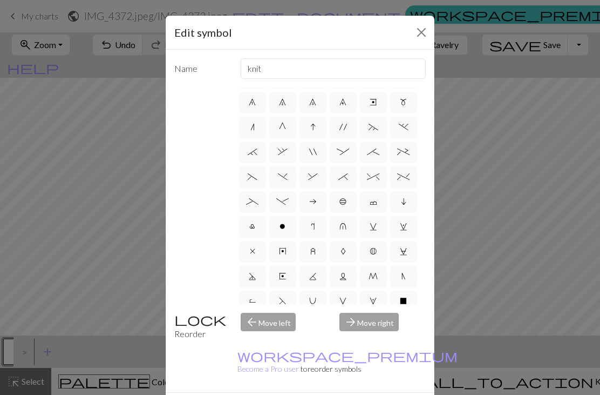
click at [257, 340] on div "arrow_back Move left" at bounding box center [283, 326] width 99 height 28
click at [419, 30] on button "Close" at bounding box center [421, 32] width 17 height 17
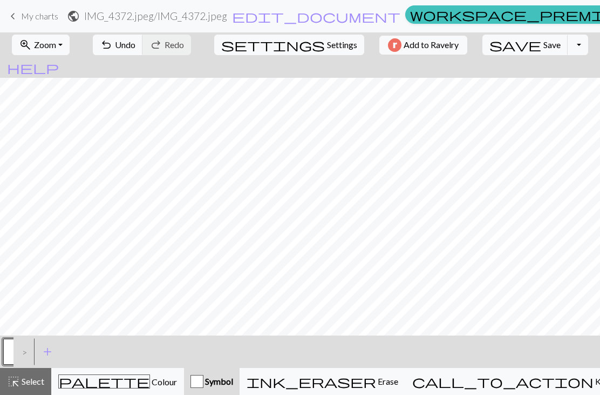
click at [101, 384] on span "palette" at bounding box center [104, 380] width 91 height 15
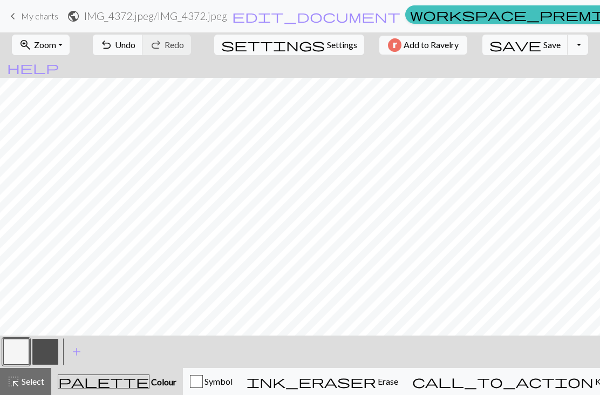
click at [34, 359] on button "button" at bounding box center [45, 351] width 26 height 26
click at [143, 52] on button "undo Undo Undo" at bounding box center [118, 45] width 50 height 21
click at [43, 357] on button "button" at bounding box center [45, 351] width 26 height 26
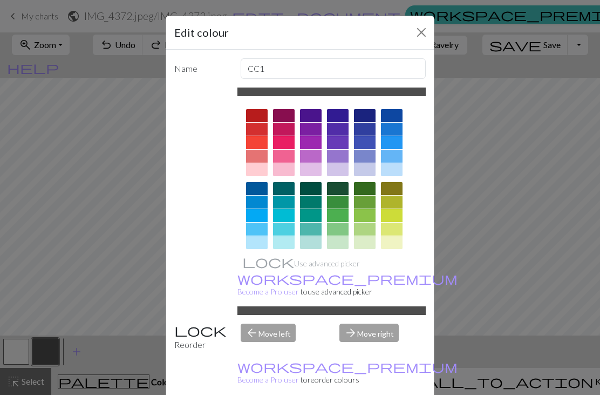
click at [421, 40] on button "Close" at bounding box center [421, 32] width 17 height 17
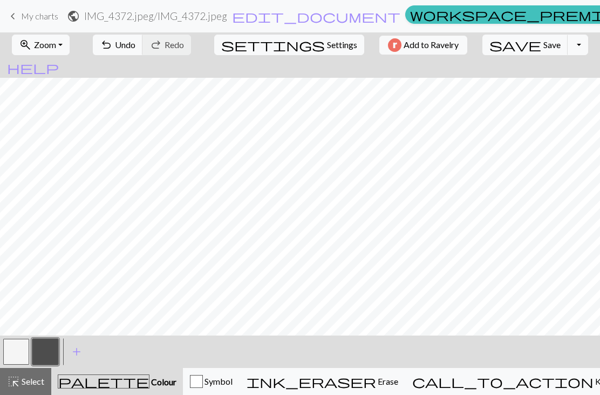
click at [12, 339] on button "button" at bounding box center [16, 351] width 26 height 26
click at [45, 350] on button "button" at bounding box center [45, 351] width 26 height 26
click at [25, 347] on button "button" at bounding box center [16, 351] width 26 height 26
click at [45, 351] on button "button" at bounding box center [45, 351] width 26 height 26
click at [50, 352] on button "button" at bounding box center [45, 351] width 26 height 26
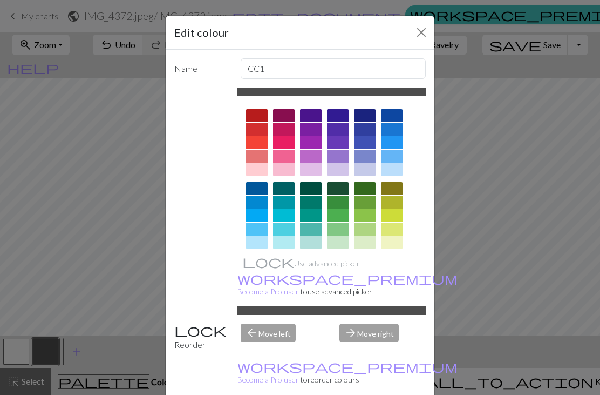
click at [15, 356] on div "Edit colour Name CC1 Use advanced picker workspace_premium Become a Pro user to…" at bounding box center [300, 197] width 600 height 395
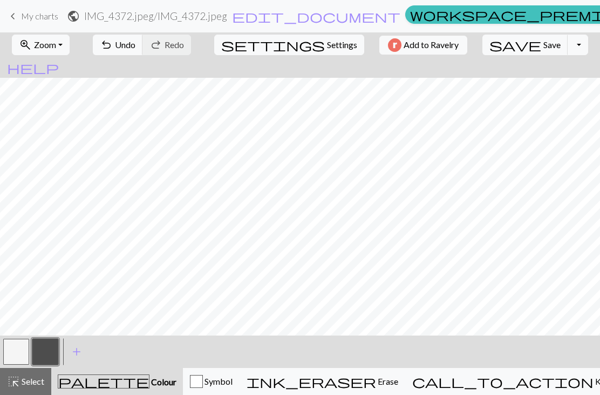
click at [13, 348] on button "button" at bounding box center [16, 351] width 26 height 26
click at [42, 354] on button "button" at bounding box center [45, 351] width 26 height 26
click at [203, 387] on div "button" at bounding box center [196, 381] width 13 height 13
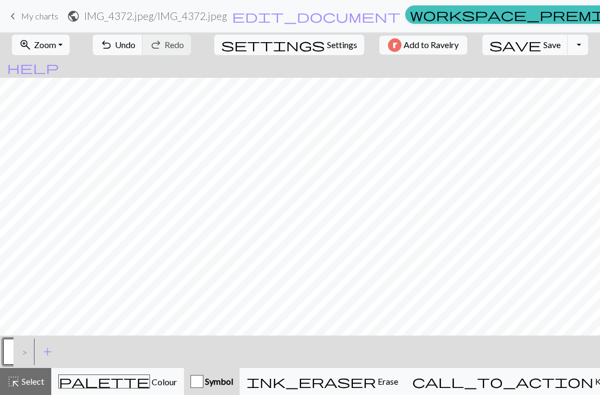
click at [11, 354] on button "button" at bounding box center [16, 351] width 26 height 26
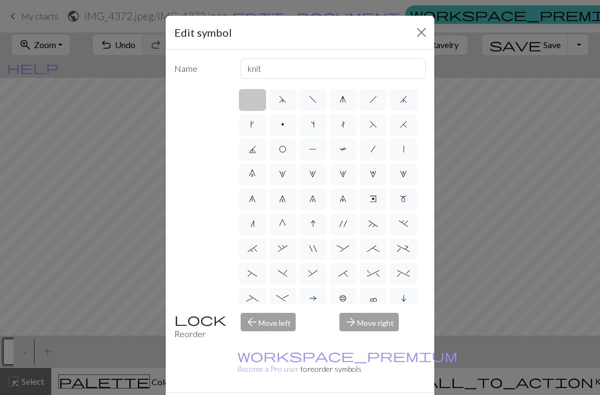
click at [416, 40] on button "Close" at bounding box center [421, 32] width 17 height 17
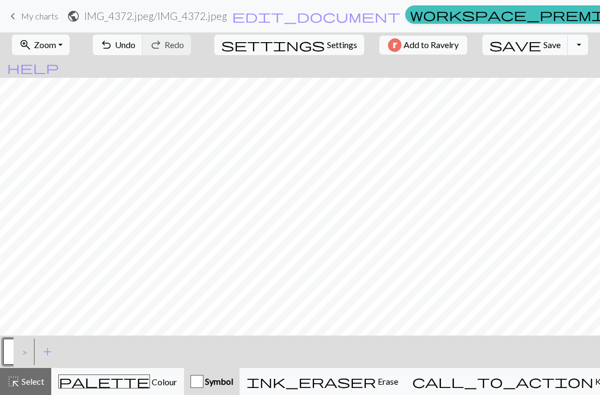
click at [98, 383] on div "palette Colour Colour" at bounding box center [117, 381] width 119 height 14
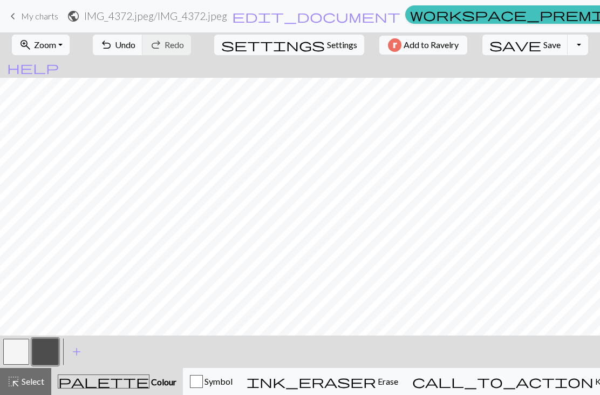
click at [13, 353] on button "button" at bounding box center [16, 351] width 26 height 26
click at [132, 54] on button "undo Undo Undo" at bounding box center [118, 45] width 50 height 21
click at [45, 353] on button "button" at bounding box center [45, 351] width 26 height 26
click at [12, 361] on button "button" at bounding box center [16, 351] width 26 height 26
click at [40, 346] on button "button" at bounding box center [45, 351] width 26 height 26
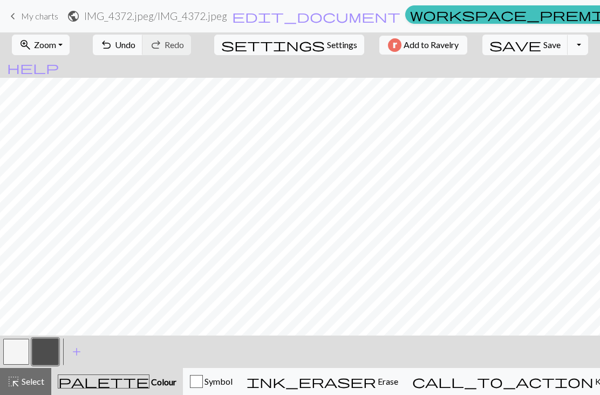
click at [19, 348] on button "button" at bounding box center [16, 351] width 26 height 26
click at [45, 348] on button "button" at bounding box center [45, 351] width 26 height 26
click at [50, 355] on button "button" at bounding box center [45, 351] width 26 height 26
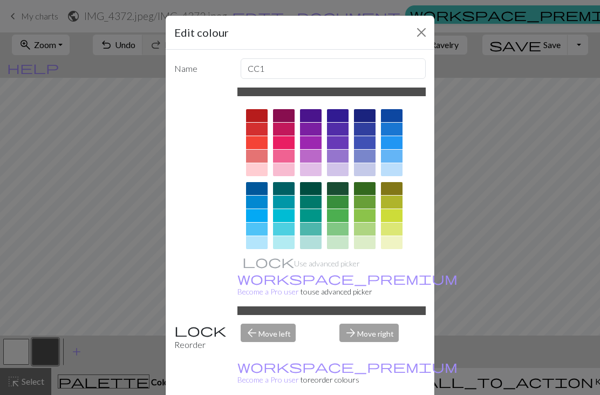
click at [414, 39] on button "Close" at bounding box center [421, 32] width 17 height 17
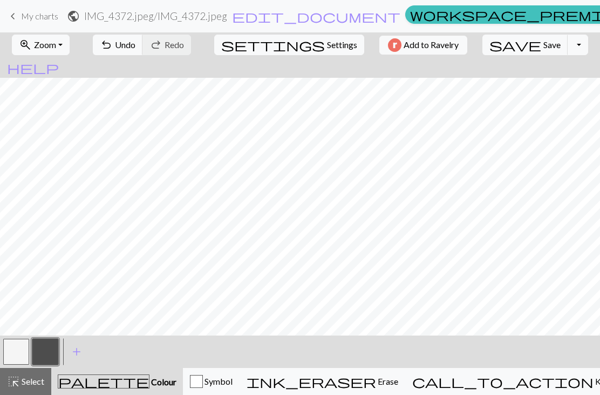
click at [42, 356] on button "button" at bounding box center [45, 351] width 26 height 26
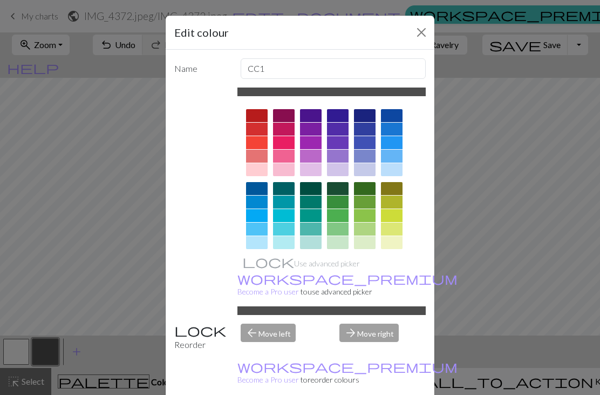
click at [417, 35] on button "Close" at bounding box center [421, 32] width 17 height 17
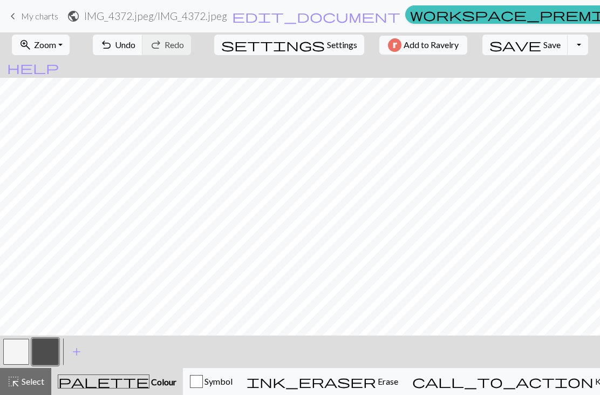
click at [29, 352] on button "button" at bounding box center [16, 351] width 26 height 26
click at [45, 351] on button "button" at bounding box center [45, 351] width 26 height 26
click at [19, 350] on button "button" at bounding box center [16, 351] width 26 height 26
click at [51, 351] on button "button" at bounding box center [45, 351] width 26 height 26
click at [23, 346] on button "button" at bounding box center [16, 351] width 26 height 26
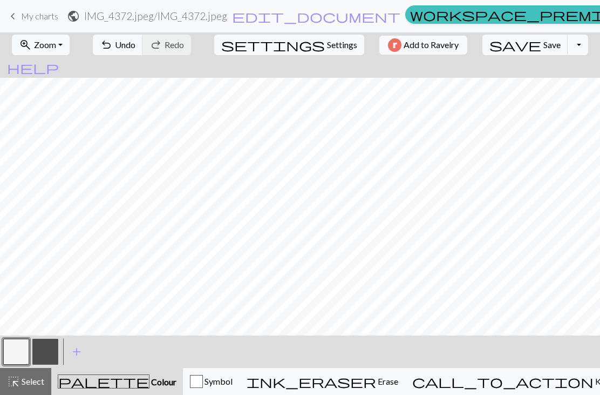
click at [49, 357] on button "button" at bounding box center [45, 351] width 26 height 26
click at [17, 343] on button "button" at bounding box center [16, 351] width 26 height 26
click at [113, 47] on span "undo" at bounding box center [106, 44] width 13 height 15
click at [135, 46] on span "Undo" at bounding box center [125, 44] width 21 height 10
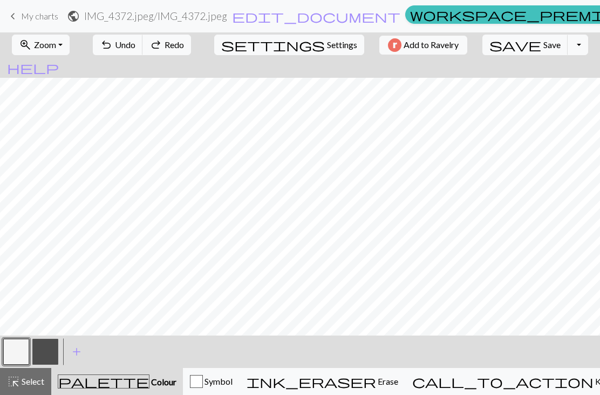
click at [135, 47] on span "Undo" at bounding box center [125, 44] width 21 height 10
click at [135, 45] on span "Undo" at bounding box center [125, 44] width 21 height 10
click at [184, 46] on span "Redo" at bounding box center [174, 44] width 19 height 10
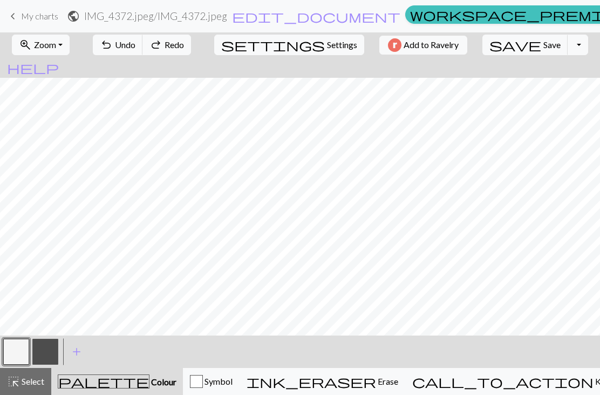
click at [184, 45] on span "Redo" at bounding box center [174, 44] width 19 height 10
click at [184, 44] on span "Redo" at bounding box center [174, 44] width 19 height 10
click at [184, 46] on span "Redo" at bounding box center [174, 44] width 19 height 10
click at [135, 45] on span "Undo" at bounding box center [125, 44] width 21 height 10
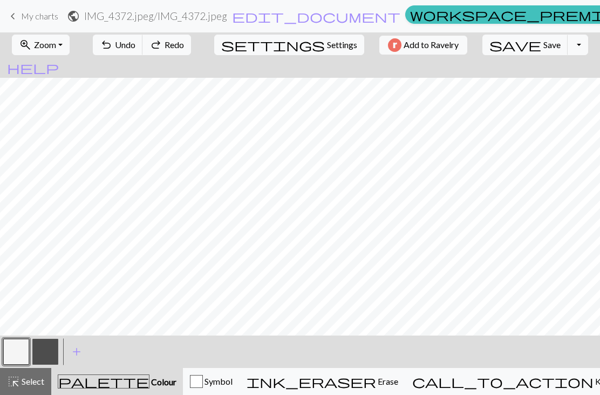
click at [184, 48] on span "Redo" at bounding box center [174, 44] width 19 height 10
click at [47, 350] on button "button" at bounding box center [45, 351] width 26 height 26
click at [24, 350] on button "button" at bounding box center [16, 351] width 26 height 26
click at [53, 350] on button "button" at bounding box center [45, 351] width 26 height 26
click at [568, 47] on button "Toggle Dropdown" at bounding box center [578, 45] width 21 height 21
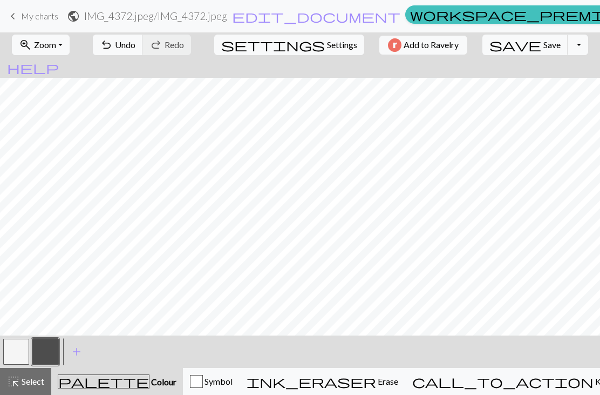
click at [13, 12] on span "keyboard_arrow_left" at bounding box center [12, 16] width 13 height 15
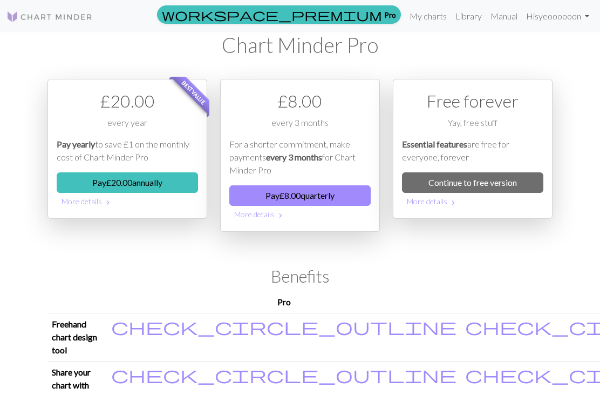
click at [417, 17] on link "My charts" at bounding box center [428, 16] width 46 height 22
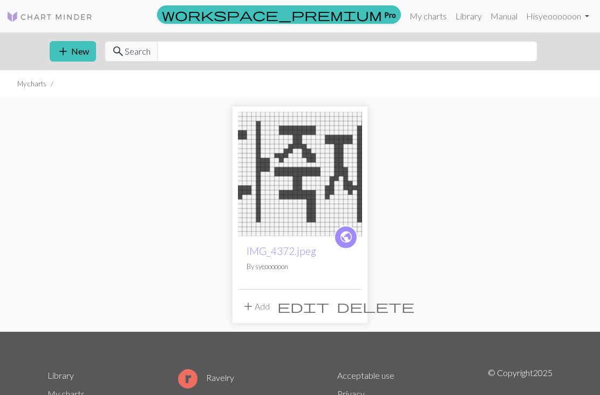
click at [352, 308] on span "delete" at bounding box center [376, 305] width 78 height 15
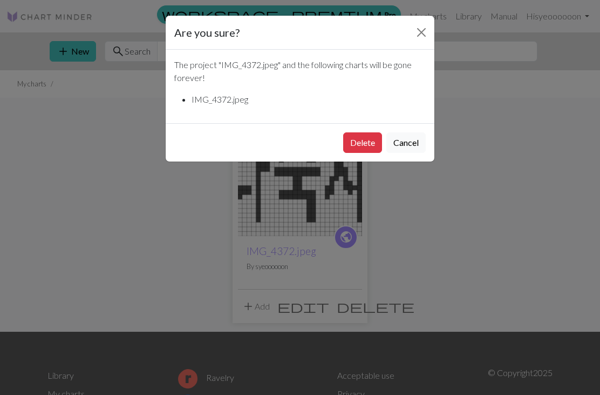
click at [368, 142] on button "Delete" at bounding box center [362, 142] width 39 height 21
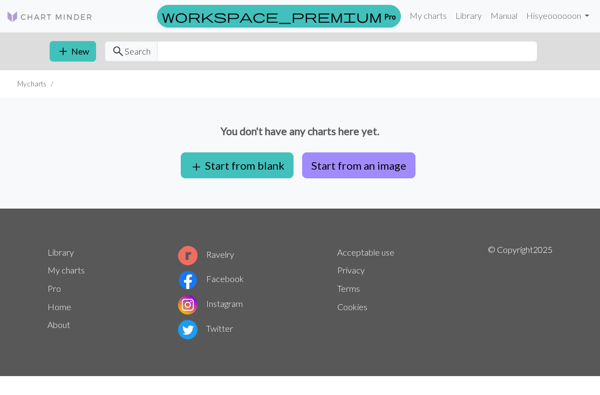
click at [223, 152] on button "add Start from blank" at bounding box center [237, 165] width 113 height 26
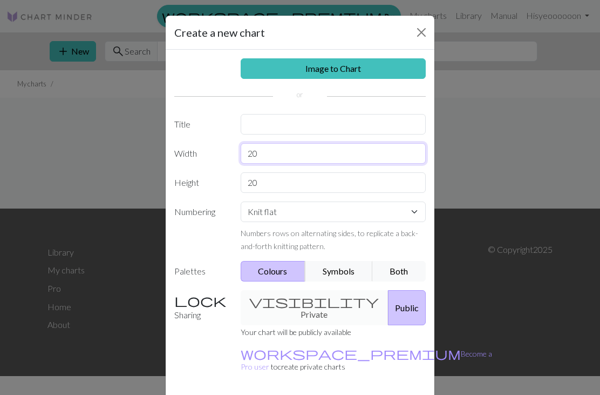
click at [269, 151] on input "20" at bounding box center [334, 153] width 186 height 21
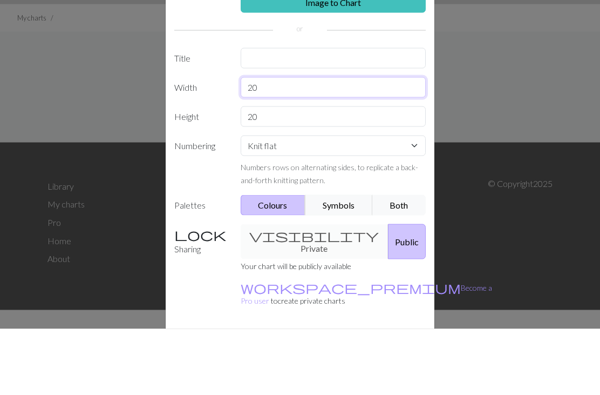
type input "2"
type input "40"
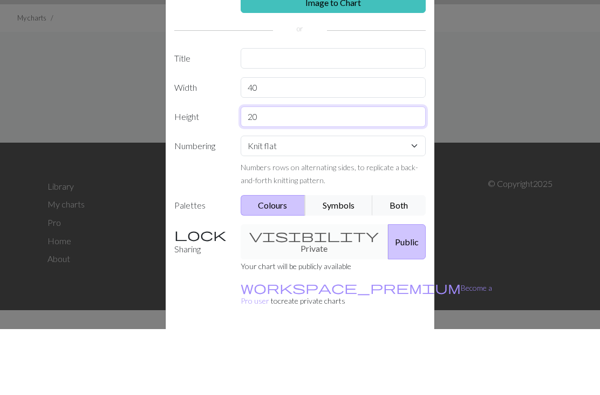
click at [343, 172] on input "20" at bounding box center [334, 182] width 186 height 21
type input "28"
click at [199, 114] on label "Title" at bounding box center [201, 124] width 66 height 21
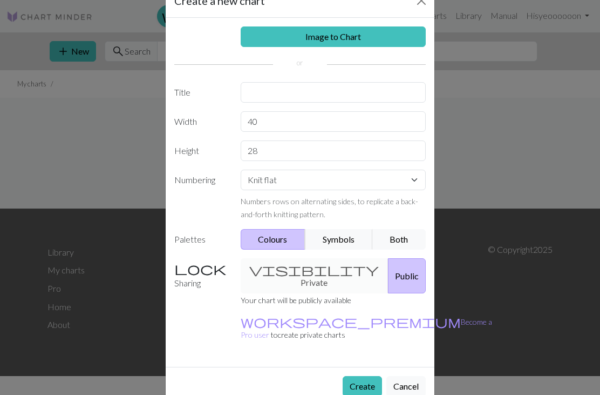
scroll to position [31, 0]
click at [330, 240] on button "Symbols" at bounding box center [339, 239] width 68 height 21
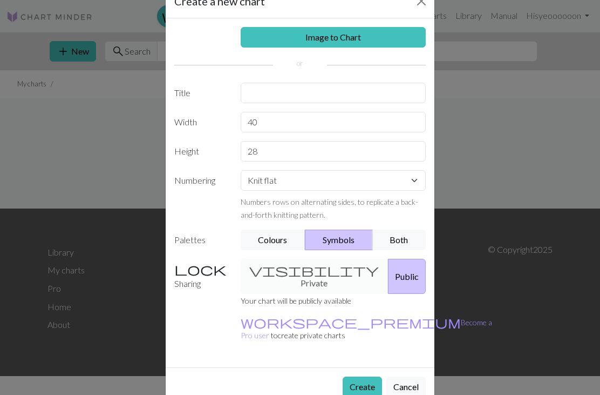
click at [275, 235] on button "Colours" at bounding box center [273, 239] width 65 height 21
click at [292, 272] on div "visibility Private Public" at bounding box center [333, 276] width 199 height 35
click at [297, 263] on div "visibility Private Public" at bounding box center [333, 276] width 199 height 35
click at [295, 267] on div "visibility Private Public" at bounding box center [333, 276] width 199 height 35
click at [351, 376] on button "Create" at bounding box center [362, 386] width 39 height 21
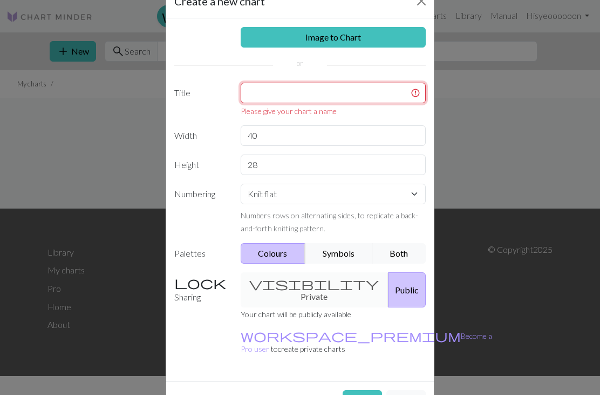
click at [271, 100] on input "text" at bounding box center [334, 93] width 186 height 21
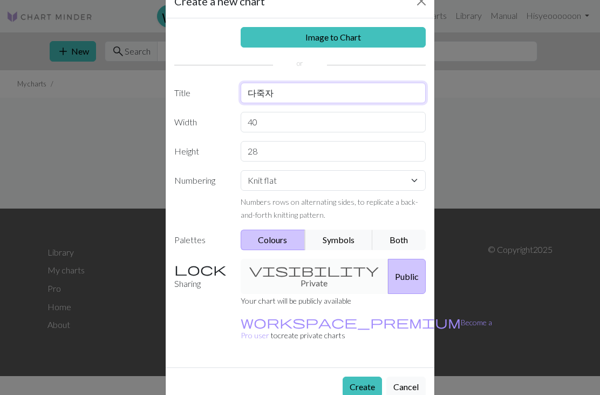
type input "다죽자"
click at [362, 376] on button "Create" at bounding box center [362, 386] width 39 height 21
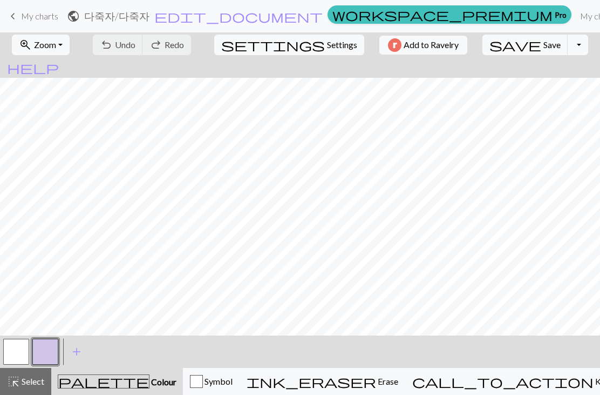
click at [47, 354] on button "button" at bounding box center [45, 351] width 26 height 26
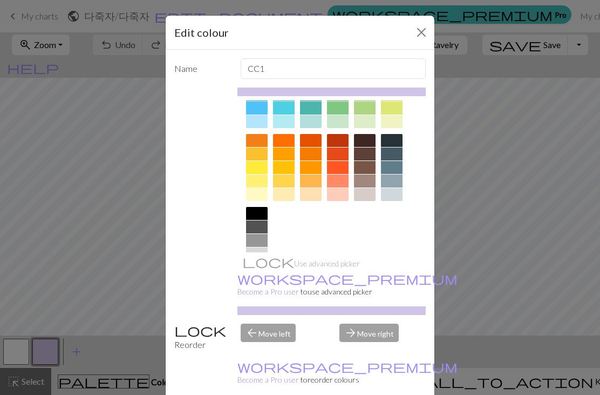
scroll to position [120, 0]
click at [255, 215] on div at bounding box center [257, 213] width 22 height 13
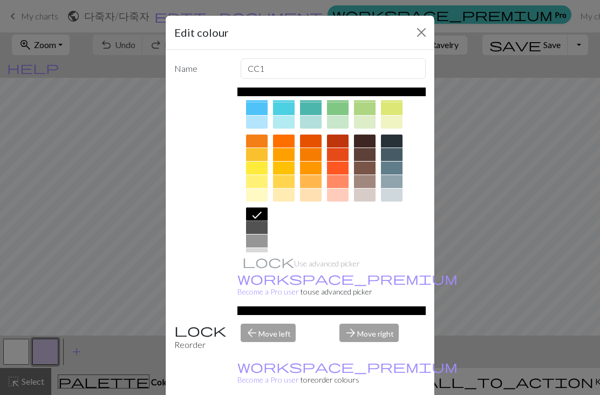
click at [423, 33] on button "Close" at bounding box center [421, 32] width 17 height 17
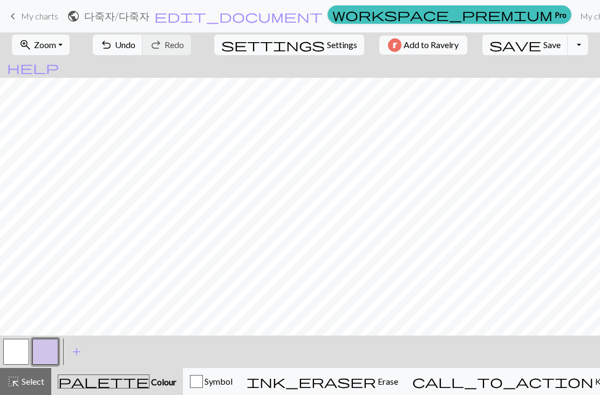
click at [47, 358] on button "button" at bounding box center [45, 351] width 26 height 26
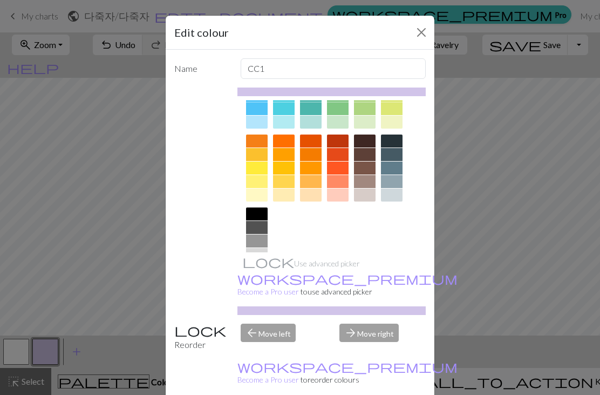
click at [255, 214] on div at bounding box center [257, 213] width 22 height 13
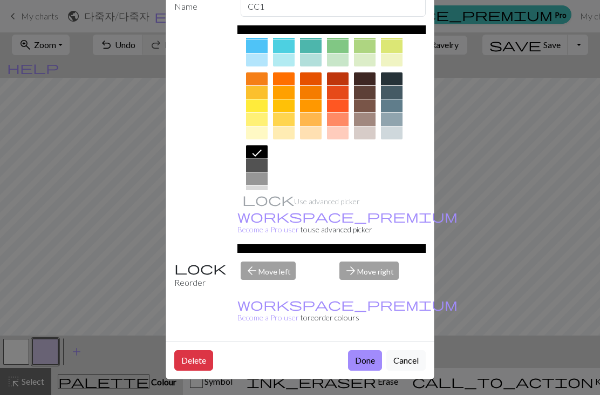
scroll to position [62, 0]
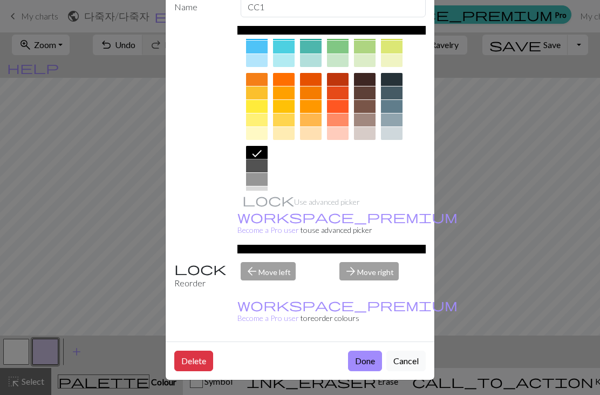
click at [359, 364] on button "Done" at bounding box center [365, 360] width 34 height 21
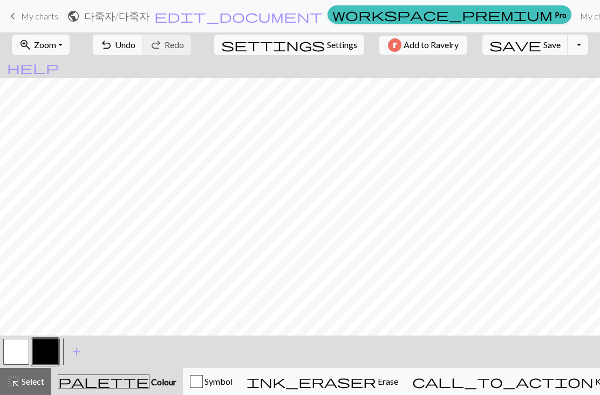
click at [16, 12] on span "keyboard_arrow_left" at bounding box center [12, 16] width 13 height 15
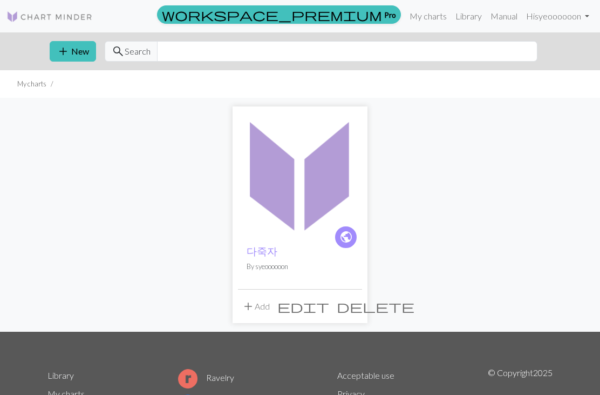
click at [353, 305] on span "delete" at bounding box center [376, 305] width 78 height 15
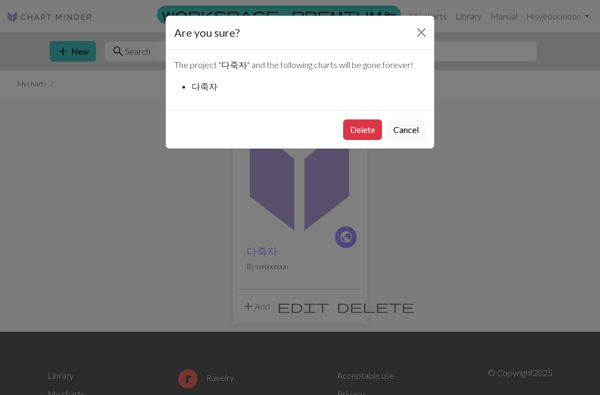
click at [366, 128] on button "Delete" at bounding box center [362, 129] width 39 height 21
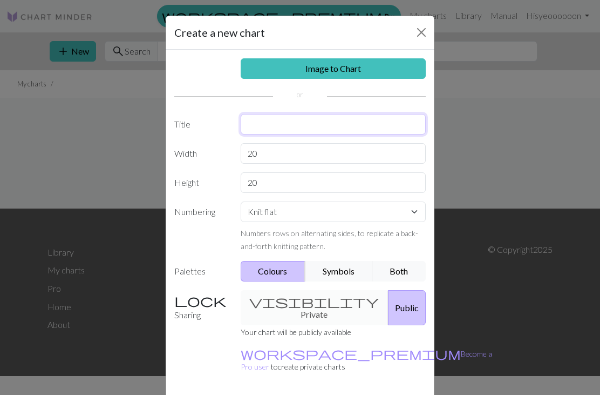
click at [260, 122] on input "text" at bounding box center [334, 124] width 186 height 21
type input "다죽자"
click at [295, 153] on input "20" at bounding box center [334, 153] width 186 height 21
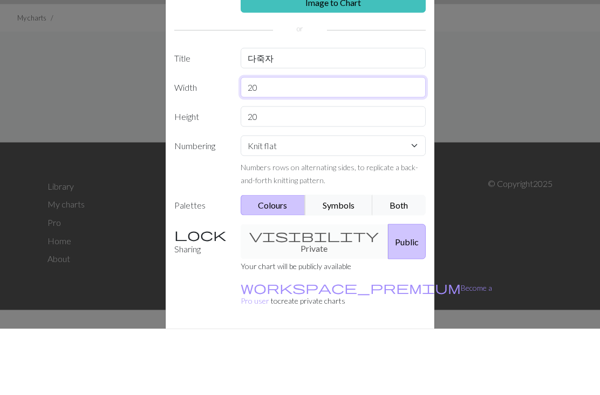
type input "2"
type input "41"
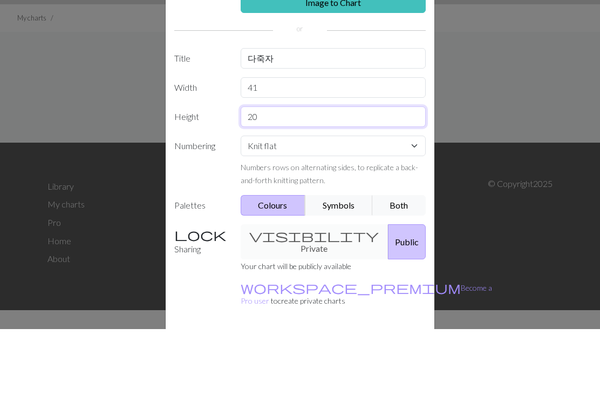
click at [295, 172] on input "20" at bounding box center [334, 182] width 186 height 21
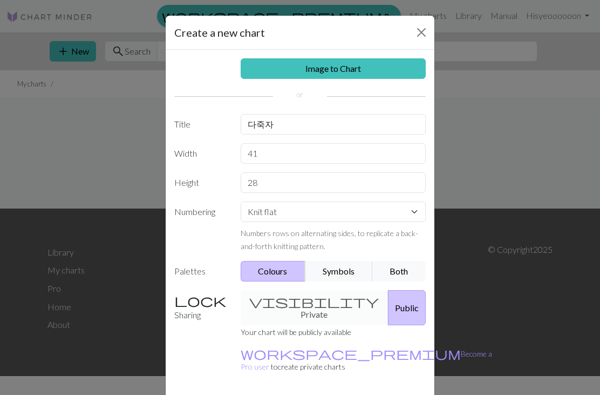
scroll to position [10, 0]
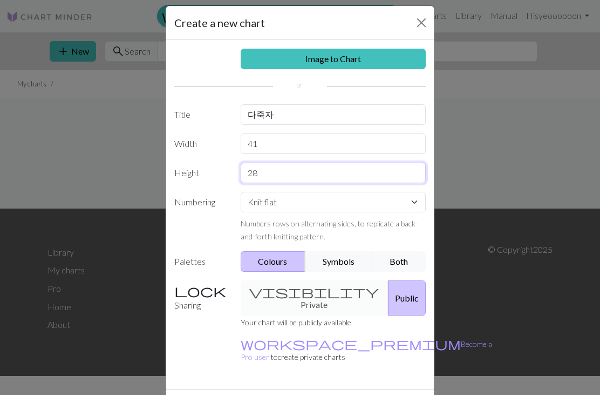
type input "28"
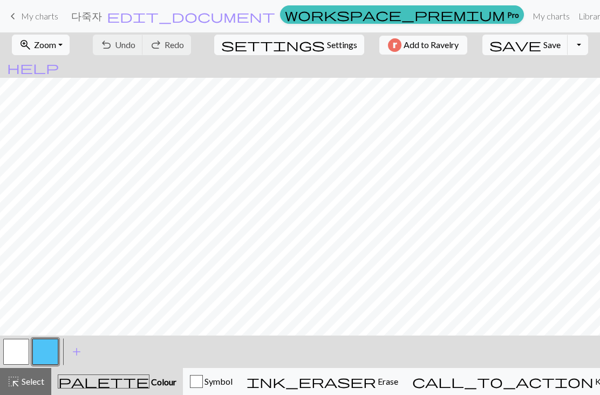
click at [40, 349] on button "button" at bounding box center [45, 351] width 26 height 26
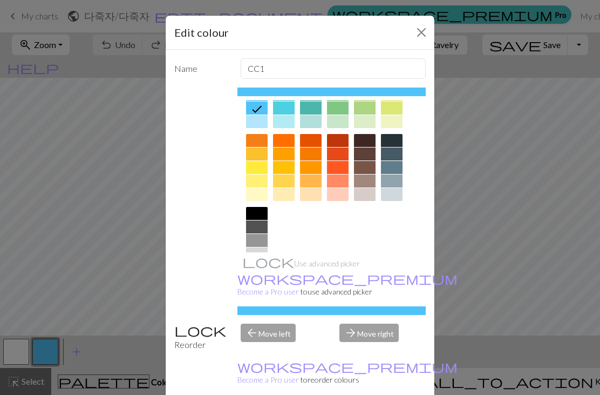
scroll to position [120, 0]
click at [256, 212] on div at bounding box center [257, 213] width 22 height 13
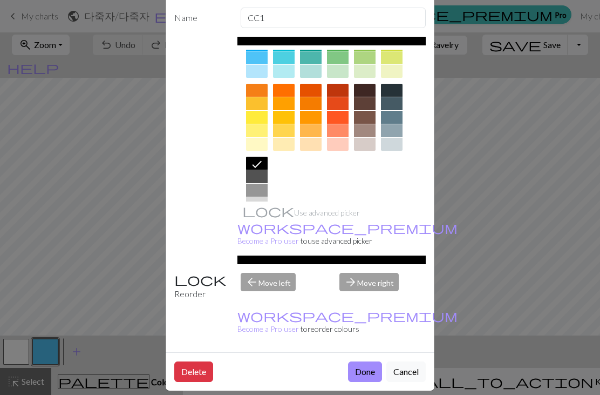
scroll to position [53, 0]
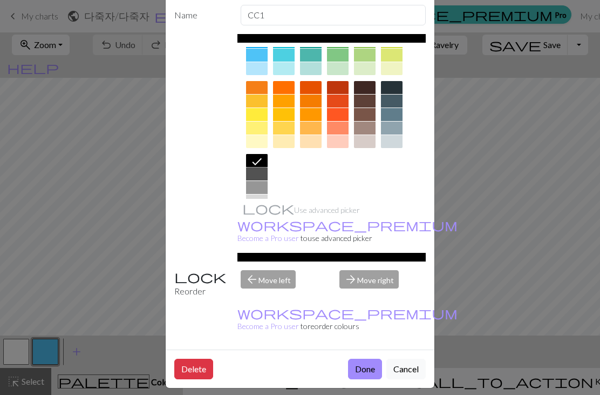
click at [365, 371] on button "Done" at bounding box center [365, 368] width 34 height 21
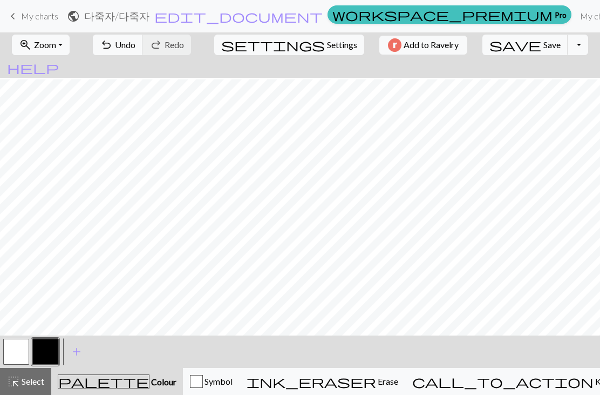
scroll to position [3, 0]
click at [135, 50] on span "Undo" at bounding box center [125, 44] width 21 height 10
click at [135, 47] on span "Undo" at bounding box center [125, 44] width 21 height 10
click at [19, 348] on button "button" at bounding box center [16, 351] width 26 height 26
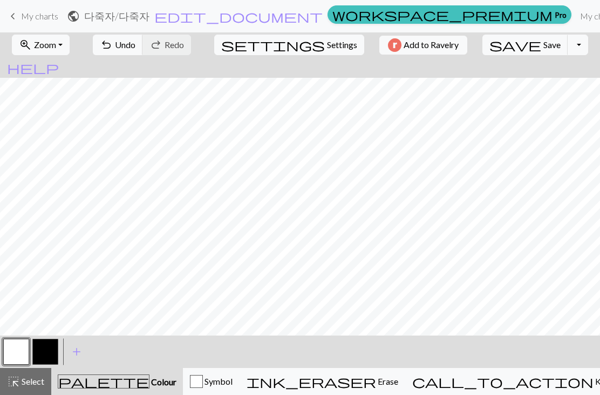
click at [46, 354] on button "button" at bounding box center [45, 351] width 26 height 26
click at [18, 346] on button "button" at bounding box center [16, 351] width 26 height 26
click at [46, 349] on button "button" at bounding box center [45, 351] width 26 height 26
click at [22, 350] on button "button" at bounding box center [16, 351] width 26 height 26
click at [48, 355] on button "button" at bounding box center [45, 351] width 26 height 26
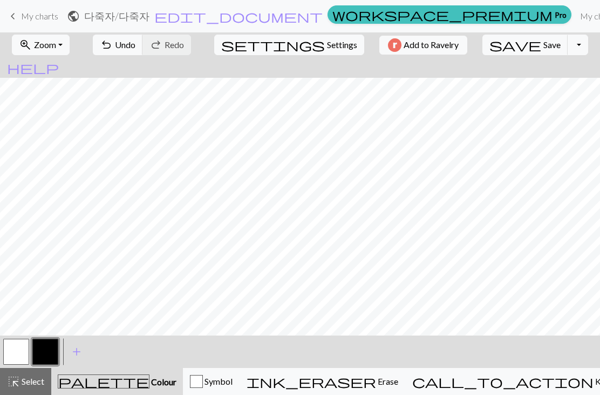
click at [19, 344] on button "button" at bounding box center [16, 351] width 26 height 26
click at [41, 347] on button "button" at bounding box center [45, 351] width 26 height 26
click at [113, 44] on span "undo" at bounding box center [106, 44] width 13 height 15
click at [21, 345] on button "button" at bounding box center [16, 351] width 26 height 26
click at [43, 356] on button "button" at bounding box center [45, 351] width 26 height 26
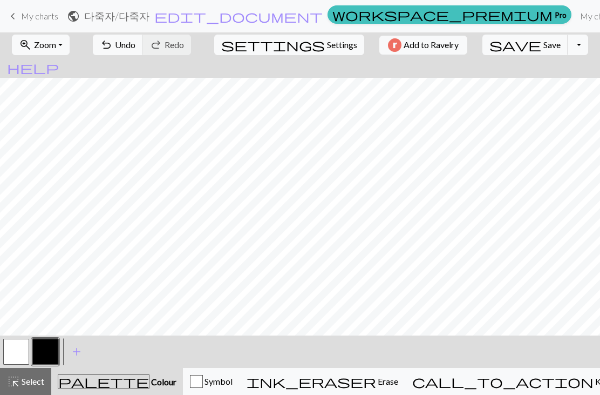
click at [135, 47] on span "Undo" at bounding box center [125, 44] width 21 height 10
click at [27, 348] on button "button" at bounding box center [16, 351] width 26 height 26
click at [43, 357] on button "button" at bounding box center [45, 351] width 26 height 26
click at [20, 351] on button "button" at bounding box center [16, 351] width 26 height 26
click at [49, 350] on button "button" at bounding box center [45, 351] width 26 height 26
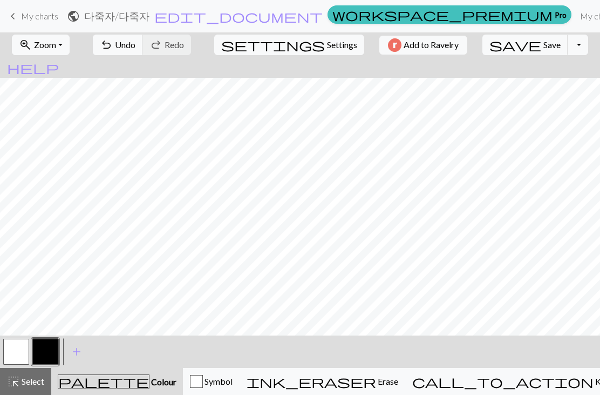
click at [8, 346] on button "button" at bounding box center [16, 351] width 26 height 26
click at [44, 343] on button "button" at bounding box center [45, 351] width 26 height 26
click at [14, 353] on button "button" at bounding box center [16, 351] width 26 height 26
click at [36, 347] on button "button" at bounding box center [45, 351] width 26 height 26
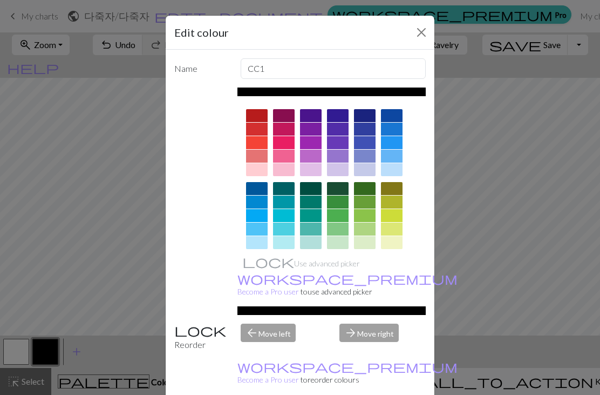
click at [48, 138] on div "Edit colour Name CC1 Use advanced picker workspace_premium Become a Pro user to…" at bounding box center [300, 197] width 600 height 395
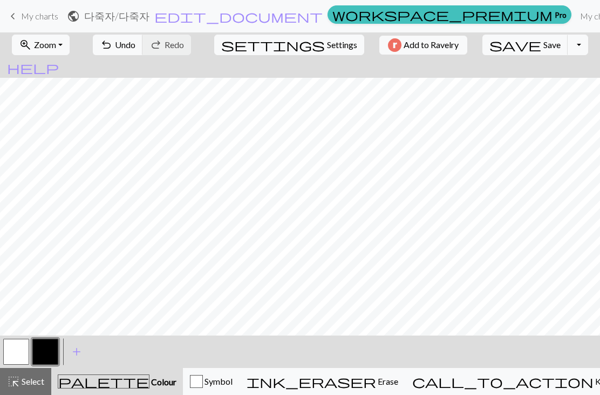
click at [23, 357] on button "button" at bounding box center [16, 351] width 26 height 26
click at [49, 357] on button "button" at bounding box center [45, 351] width 26 height 26
click at [135, 49] on span "Undo" at bounding box center [125, 44] width 21 height 10
click at [135, 48] on span "Undo" at bounding box center [125, 44] width 21 height 10
click at [135, 47] on span "Undo" at bounding box center [125, 44] width 21 height 10
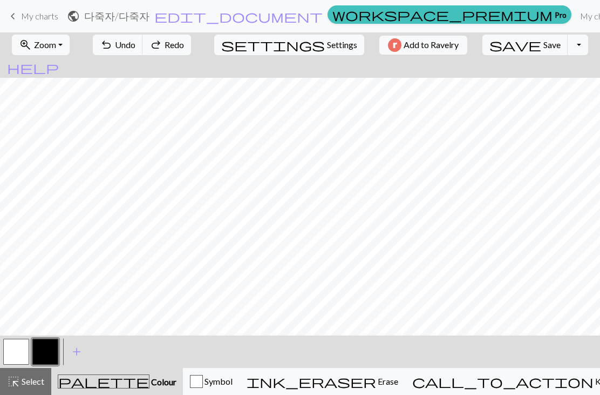
click at [135, 47] on span "Undo" at bounding box center [125, 44] width 21 height 10
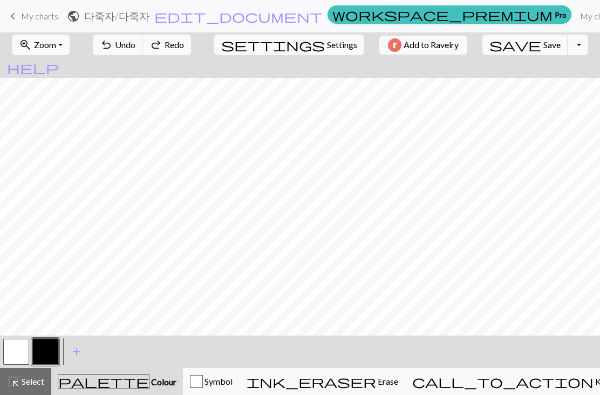
click at [135, 47] on span "Undo" at bounding box center [125, 44] width 21 height 10
click at [162, 44] on span "redo" at bounding box center [155, 44] width 13 height 15
click at [22, 352] on button "button" at bounding box center [16, 351] width 26 height 26
click at [50, 351] on button "button" at bounding box center [45, 351] width 26 height 26
click at [25, 352] on button "button" at bounding box center [16, 351] width 26 height 26
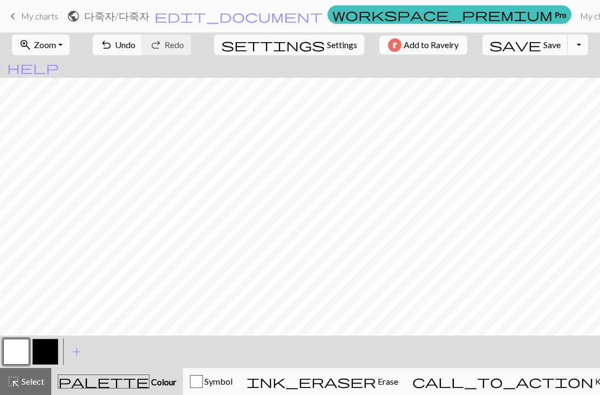
click at [45, 351] on button "button" at bounding box center [45, 351] width 26 height 26
click at [23, 351] on button "button" at bounding box center [16, 351] width 26 height 26
click at [48, 355] on button "button" at bounding box center [45, 351] width 26 height 26
click at [11, 352] on button "button" at bounding box center [16, 351] width 26 height 26
click at [50, 357] on button "button" at bounding box center [45, 351] width 26 height 26
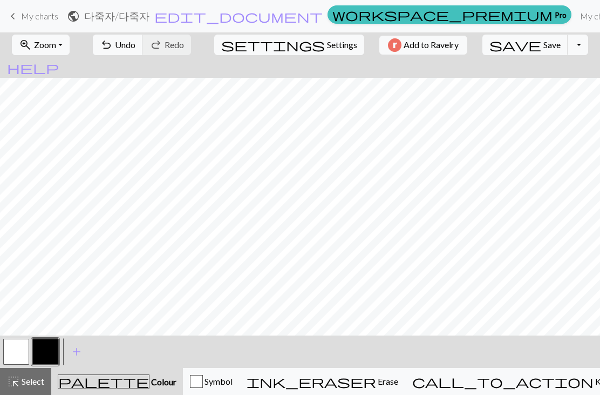
click at [24, 348] on button "button" at bounding box center [16, 351] width 26 height 26
click at [42, 345] on button "button" at bounding box center [45, 351] width 26 height 26
click at [20, 357] on button "button" at bounding box center [16, 351] width 26 height 26
click at [43, 348] on button "button" at bounding box center [45, 351] width 26 height 26
click at [53, 356] on button "button" at bounding box center [45, 351] width 26 height 26
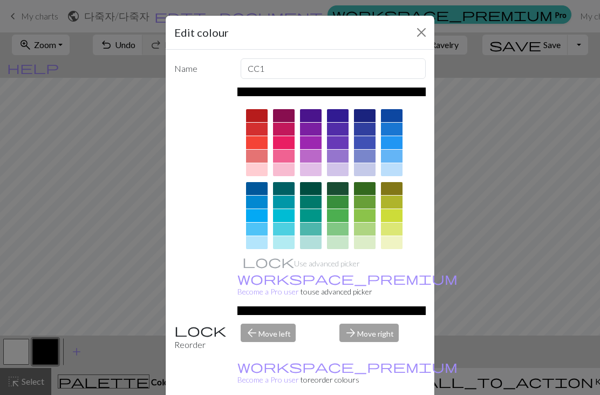
click at [18, 355] on div "Edit colour Name CC1 Use advanced picker workspace_premium Become a Pro user to…" at bounding box center [300, 197] width 600 height 395
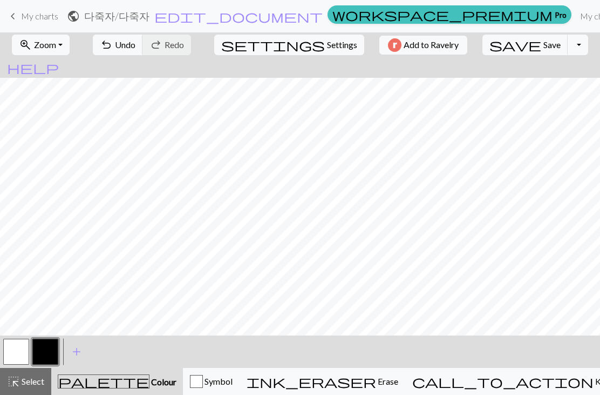
click at [17, 350] on button "button" at bounding box center [16, 351] width 26 height 26
click at [45, 364] on button "button" at bounding box center [45, 351] width 26 height 26
click at [45, 363] on button "button" at bounding box center [45, 351] width 26 height 26
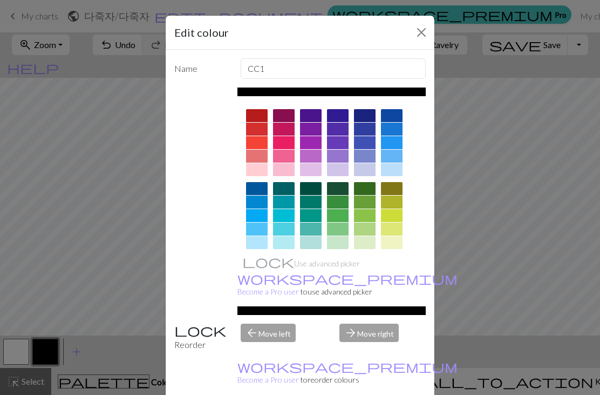
click at [424, 33] on button "Close" at bounding box center [421, 32] width 17 height 17
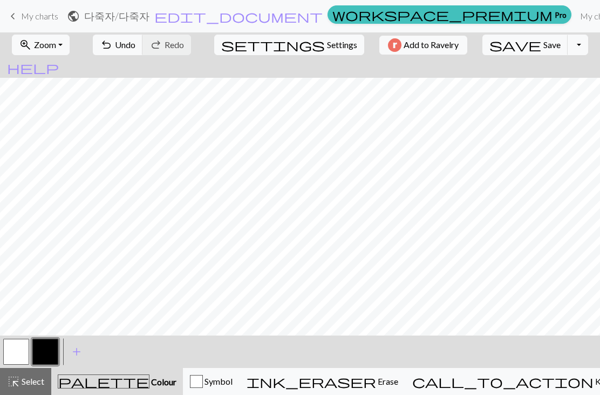
click at [20, 360] on button "button" at bounding box center [16, 351] width 26 height 26
click at [52, 351] on button "button" at bounding box center [45, 351] width 26 height 26
click at [11, 352] on button "button" at bounding box center [16, 351] width 26 height 26
click at [17, 352] on button "button" at bounding box center [16, 351] width 26 height 26
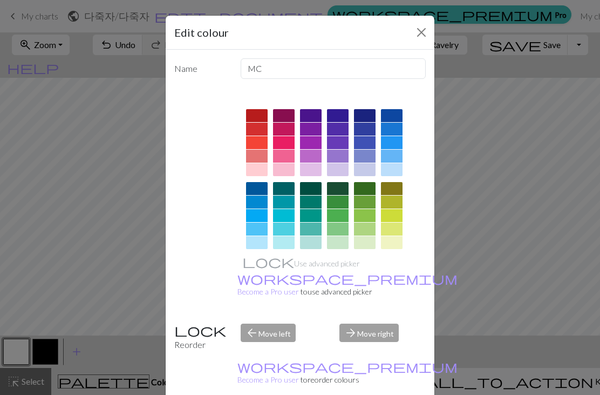
click at [45, 355] on div "Edit colour Name MC Use advanced picker workspace_premium Become a Pro user to …" at bounding box center [300, 197] width 600 height 395
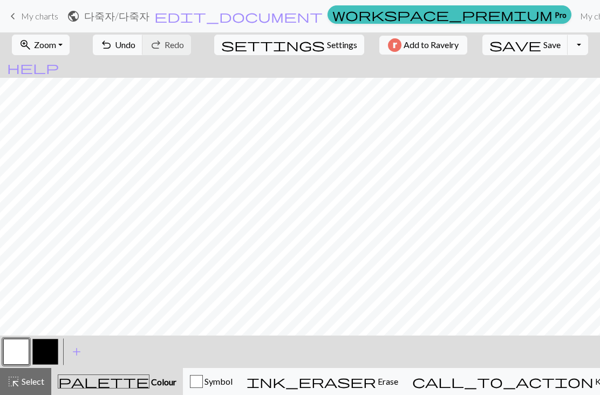
click at [45, 355] on button "button" at bounding box center [45, 351] width 26 height 26
click at [22, 348] on button "button" at bounding box center [16, 351] width 26 height 26
click at [45, 353] on button "button" at bounding box center [45, 351] width 26 height 26
click at [17, 348] on button "button" at bounding box center [16, 351] width 26 height 26
click at [45, 350] on button "button" at bounding box center [45, 351] width 26 height 26
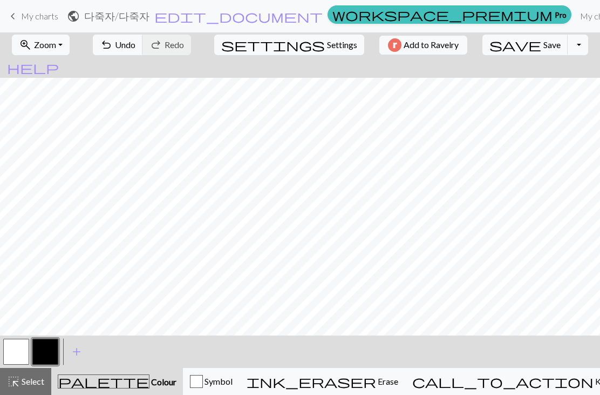
click at [51, 353] on button "button" at bounding box center [45, 351] width 26 height 26
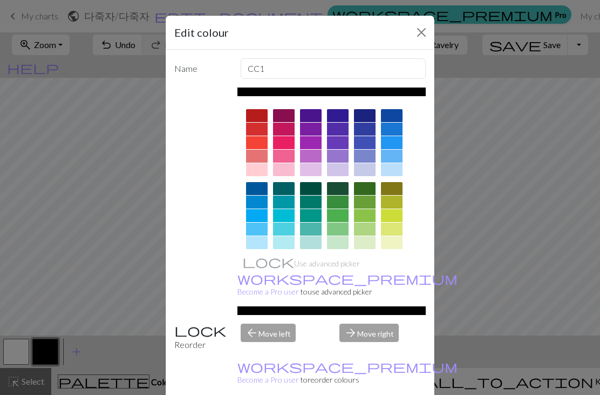
click at [416, 33] on button "Close" at bounding box center [421, 32] width 17 height 17
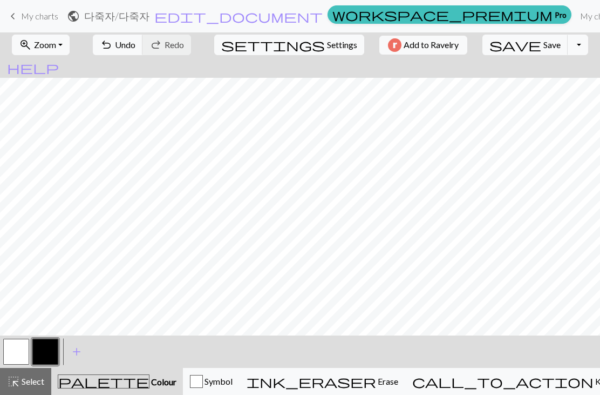
click at [13, 346] on button "button" at bounding box center [16, 351] width 26 height 26
click at [51, 353] on button "button" at bounding box center [45, 351] width 26 height 26
click at [8, 352] on button "button" at bounding box center [16, 351] width 26 height 26
click at [47, 353] on button "button" at bounding box center [45, 351] width 26 height 26
click at [22, 351] on button "button" at bounding box center [16, 351] width 26 height 26
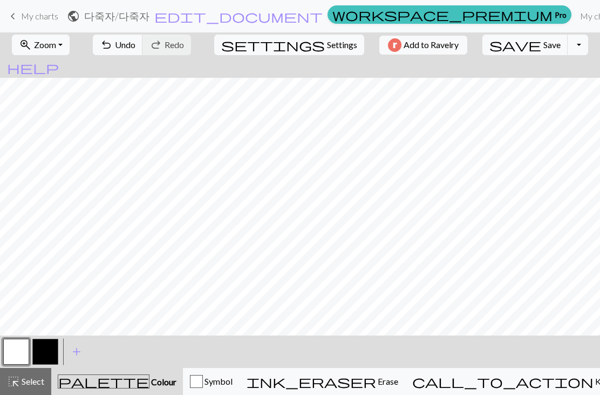
click at [49, 355] on button "button" at bounding box center [45, 351] width 26 height 26
click at [21, 352] on button "button" at bounding box center [16, 351] width 26 height 26
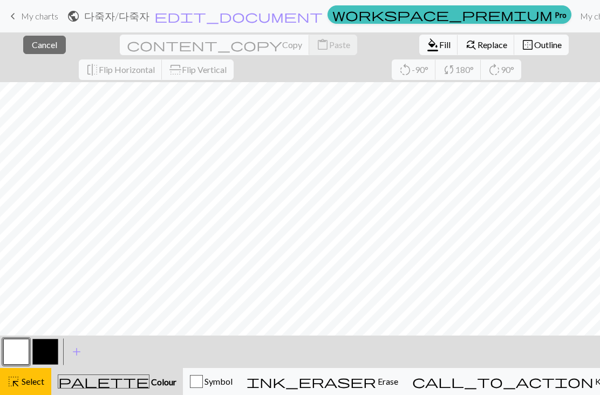
click at [13, 355] on button "button" at bounding box center [16, 351] width 26 height 26
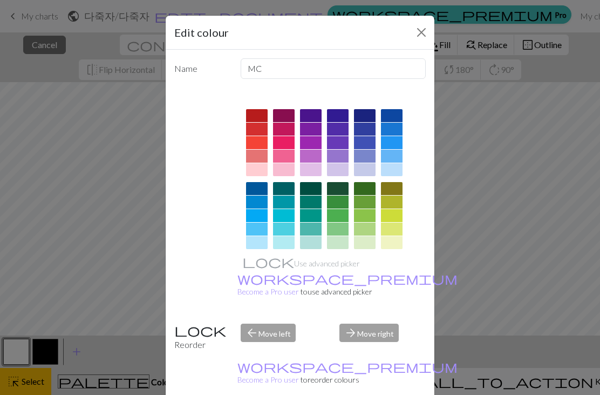
click at [417, 40] on button "Close" at bounding box center [421, 32] width 17 height 17
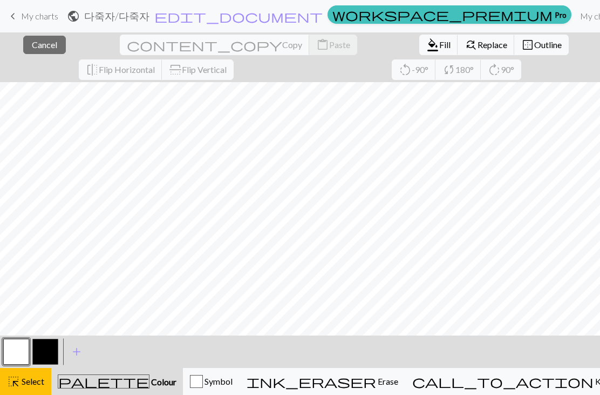
click at [37, 45] on span "Cancel" at bounding box center [44, 44] width 25 height 10
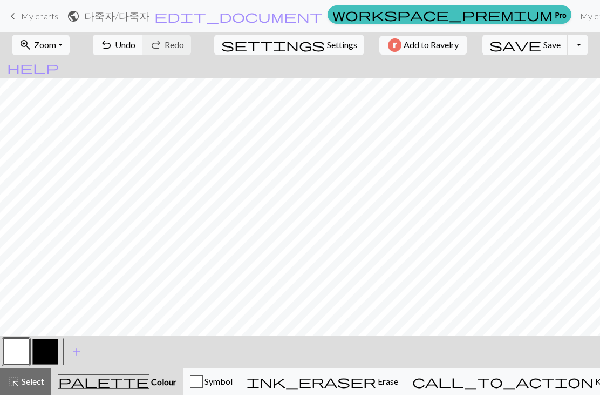
click at [43, 353] on button "button" at bounding box center [45, 351] width 26 height 26
click at [23, 349] on button "button" at bounding box center [16, 351] width 26 height 26
click at [44, 349] on button "button" at bounding box center [45, 351] width 26 height 26
click at [46, 361] on button "button" at bounding box center [45, 351] width 26 height 26
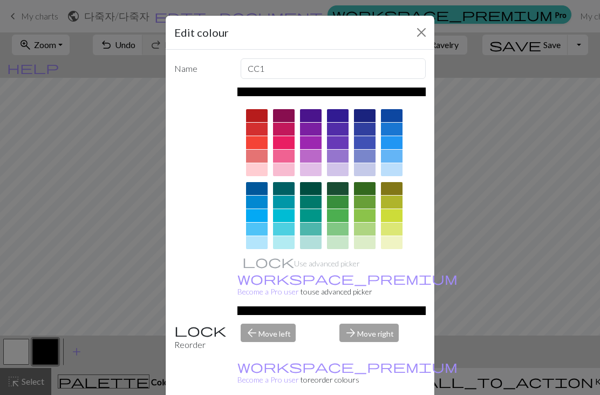
click at [414, 35] on button "Close" at bounding box center [421, 32] width 17 height 17
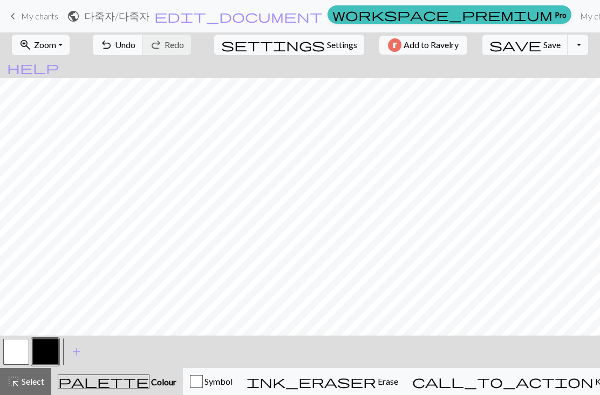
click at [21, 349] on button "button" at bounding box center [16, 351] width 26 height 26
click at [44, 357] on button "button" at bounding box center [45, 351] width 26 height 26
click at [13, 357] on button "button" at bounding box center [16, 351] width 26 height 26
click at [44, 352] on button "button" at bounding box center [45, 351] width 26 height 26
click at [6, 363] on button "button" at bounding box center [16, 351] width 26 height 26
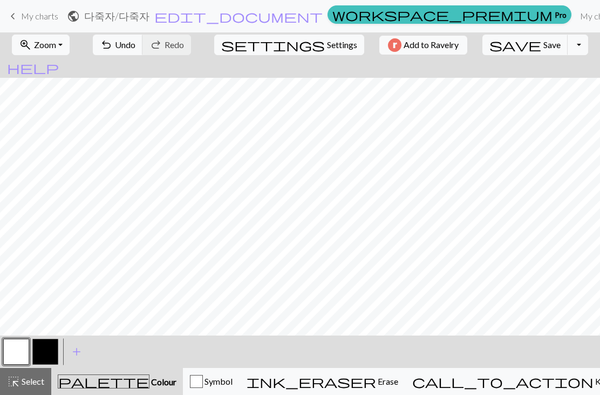
click at [9, 366] on div "< >" at bounding box center [31, 351] width 58 height 32
click at [48, 357] on button "button" at bounding box center [45, 351] width 26 height 26
click at [12, 350] on button "button" at bounding box center [16, 351] width 26 height 26
click at [41, 351] on button "button" at bounding box center [45, 351] width 26 height 26
click at [56, 49] on span "Zoom" at bounding box center [45, 44] width 22 height 10
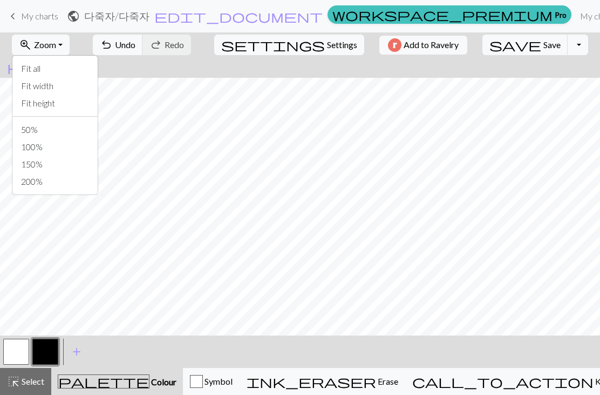
click at [56, 42] on span "Zoom" at bounding box center [45, 44] width 22 height 10
click at [327, 44] on span "Settings" at bounding box center [342, 44] width 30 height 13
select select "aran"
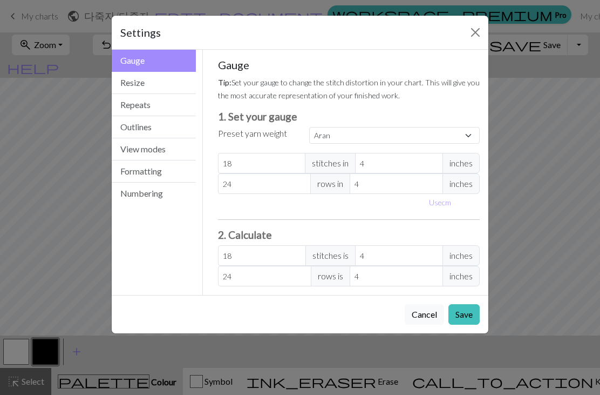
click at [128, 84] on button "Resize" at bounding box center [154, 83] width 84 height 22
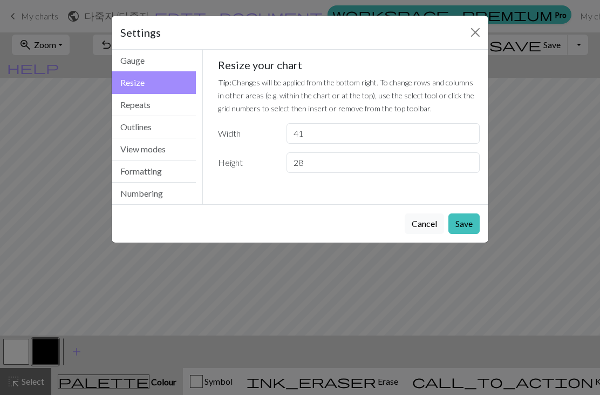
click at [138, 64] on button "Gauge" at bounding box center [154, 61] width 84 height 22
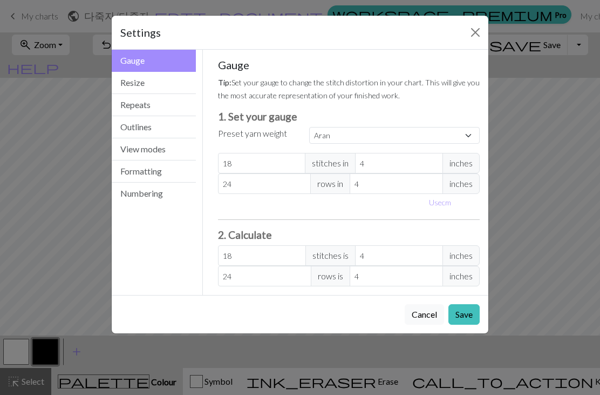
click at [133, 81] on button "Resize" at bounding box center [154, 83] width 84 height 22
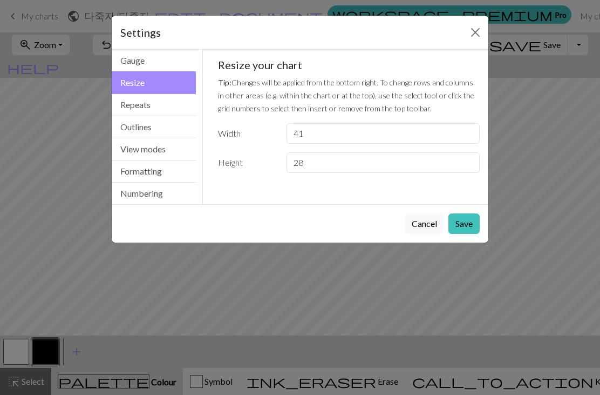
click at [418, 222] on button "Cancel" at bounding box center [424, 223] width 39 height 21
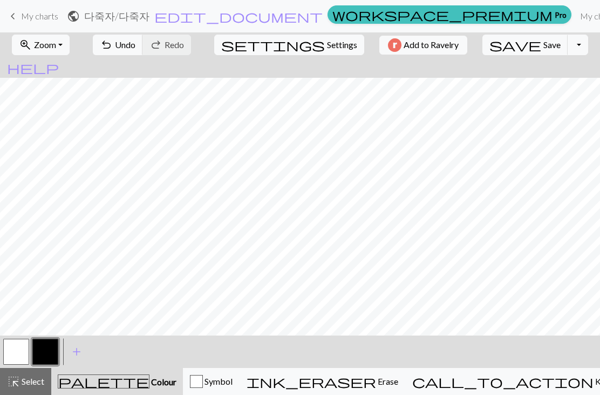
click at [10, 350] on button "button" at bounding box center [16, 351] width 26 height 26
click at [113, 44] on span "undo" at bounding box center [106, 44] width 13 height 15
click at [143, 52] on button "undo Undo Undo" at bounding box center [118, 45] width 50 height 21
click at [49, 358] on button "button" at bounding box center [45, 351] width 26 height 26
click at [24, 356] on button "button" at bounding box center [16, 351] width 26 height 26
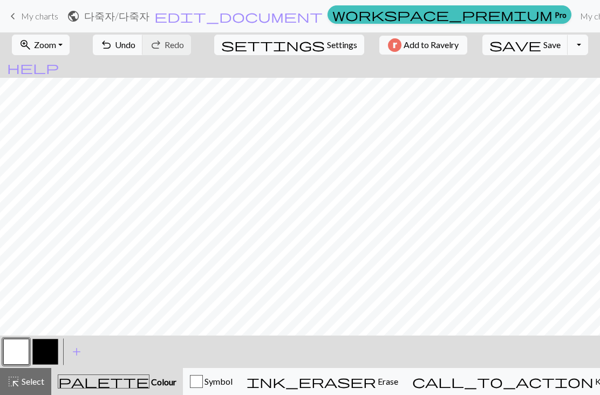
click at [50, 353] on button "button" at bounding box center [45, 351] width 26 height 26
click at [15, 359] on button "button" at bounding box center [16, 351] width 26 height 26
click at [46, 356] on button "button" at bounding box center [45, 351] width 26 height 26
click at [113, 43] on span "undo" at bounding box center [106, 44] width 13 height 15
click at [113, 46] on span "undo" at bounding box center [106, 44] width 13 height 15
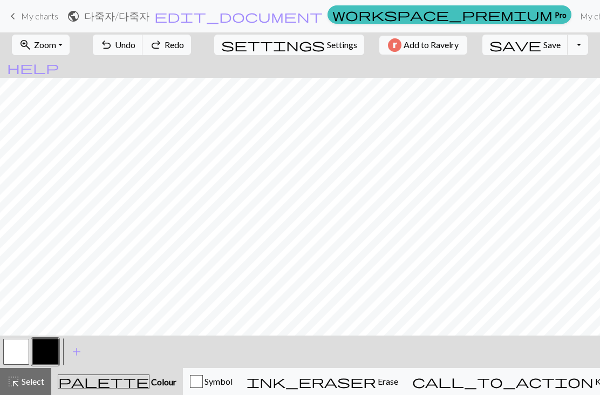
click at [70, 50] on button "zoom_in Zoom Zoom" at bounding box center [41, 45] width 58 height 21
click at [56, 46] on span "Zoom" at bounding box center [45, 44] width 22 height 10
click at [135, 45] on span "Undo" at bounding box center [125, 44] width 21 height 10
click at [184, 46] on span "Redo" at bounding box center [174, 44] width 19 height 10
click at [327, 49] on span "Settings" at bounding box center [342, 44] width 30 height 13
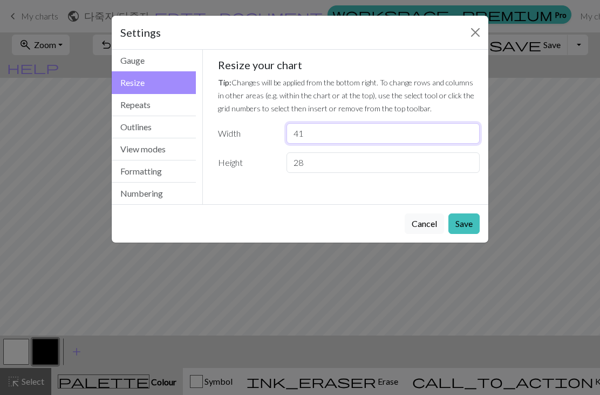
click at [346, 142] on input "41" at bounding box center [383, 133] width 193 height 21
type input "42"
click at [463, 226] on button "Save" at bounding box center [463, 223] width 31 height 21
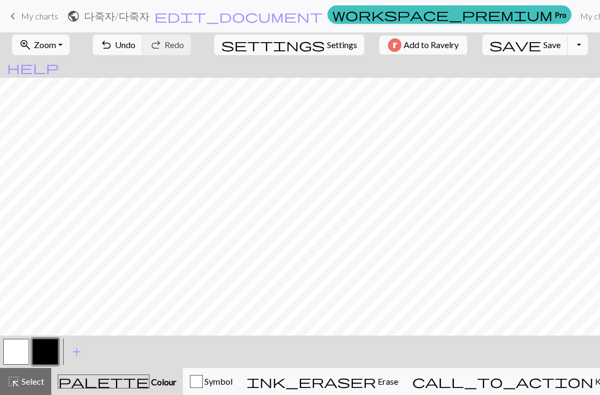
click at [18, 352] on button "button" at bounding box center [16, 351] width 26 height 26
click at [49, 356] on button "button" at bounding box center [45, 351] width 26 height 26
click at [9, 350] on button "button" at bounding box center [16, 351] width 26 height 26
click at [135, 43] on span "Undo" at bounding box center [125, 44] width 21 height 10
click at [46, 352] on button "button" at bounding box center [45, 351] width 26 height 26
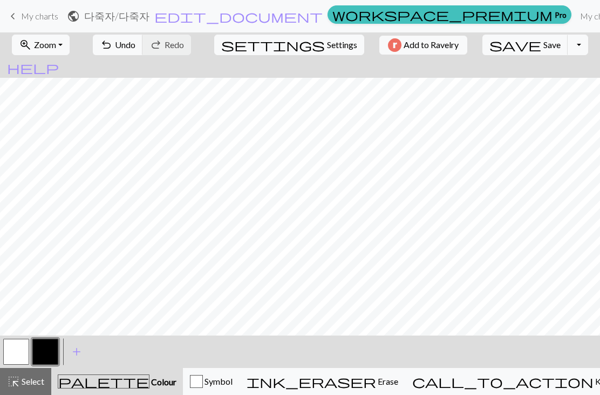
click at [12, 348] on button "button" at bounding box center [16, 351] width 26 height 26
click at [203, 384] on div "button" at bounding box center [196, 381] width 13 height 13
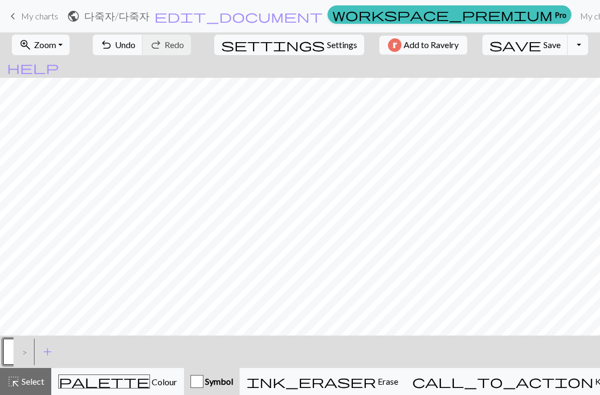
click at [203, 387] on div "button" at bounding box center [197, 381] width 13 height 13
click at [233, 384] on span "Symbol" at bounding box center [218, 381] width 30 height 10
click at [25, 349] on div ">" at bounding box center [21, 351] width 17 height 29
click at [24, 349] on div ">" at bounding box center [21, 351] width 17 height 29
click at [10, 349] on button "button" at bounding box center [16, 351] width 26 height 26
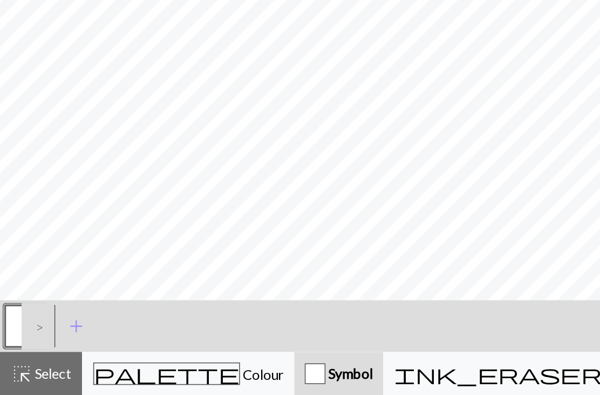
click at [119, 335] on div "< > add Add a symbol" at bounding box center [300, 351] width 600 height 32
click at [108, 373] on span "palette" at bounding box center [104, 380] width 91 height 15
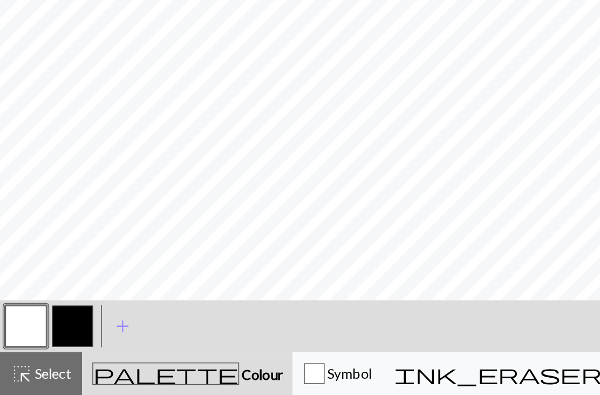
click at [38, 338] on button "button" at bounding box center [45, 351] width 26 height 26
click at [45, 338] on button "button" at bounding box center [45, 351] width 26 height 26
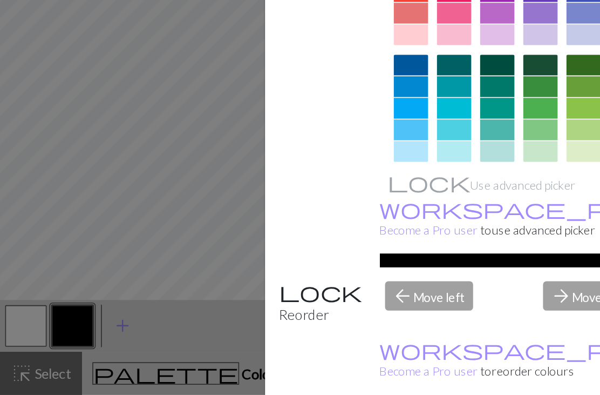
click at [29, 232] on div "Edit colour Name CC1 Use advanced picker workspace_premium Become a Pro user to…" at bounding box center [300, 197] width 600 height 395
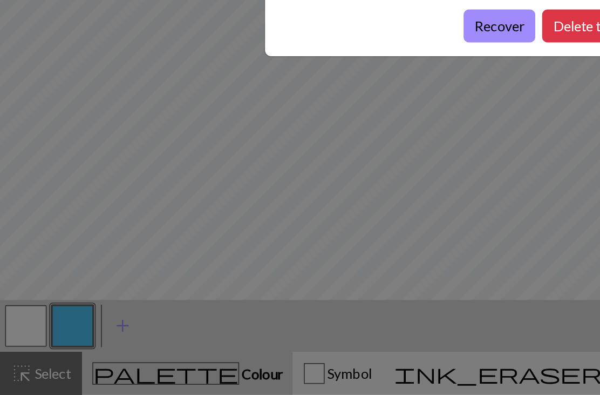
click at [302, 154] on button "Recover" at bounding box center [312, 164] width 45 height 21
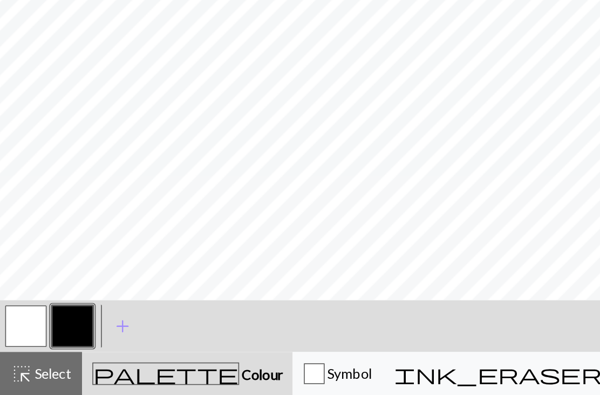
click at [206, 375] on div "Symbol" at bounding box center [211, 381] width 43 height 13
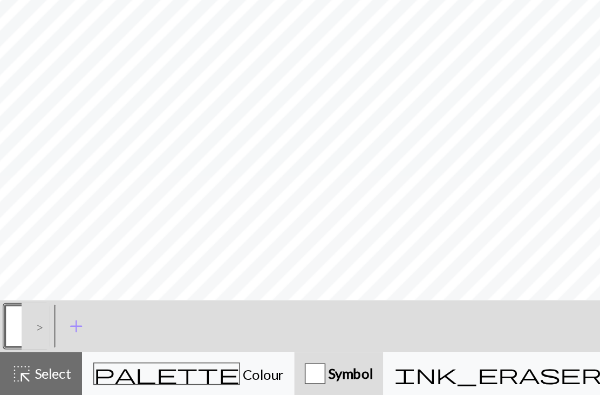
click at [206, 375] on div "Symbol" at bounding box center [212, 381] width 43 height 13
click at [150, 376] on span "Colour" at bounding box center [163, 381] width 27 height 10
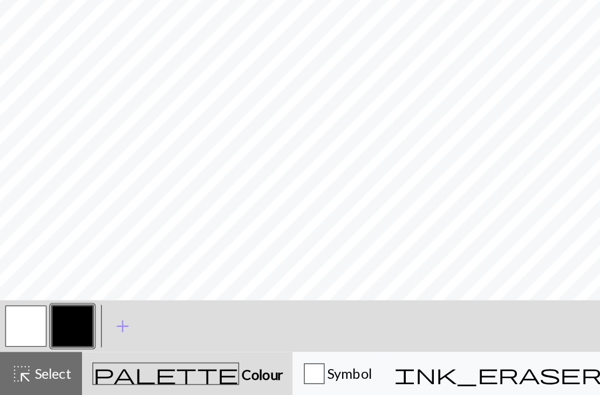
click at [125, 335] on div "< > add Add a colour" at bounding box center [300, 351] width 600 height 32
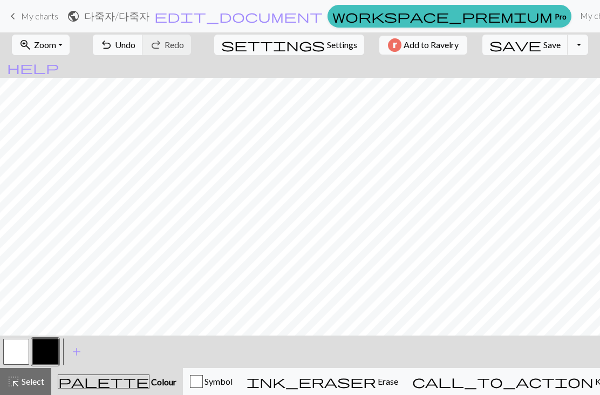
click at [509, 37] on button "save Save Save" at bounding box center [525, 45] width 86 height 21
click at [68, 44] on button "zoom_in Zoom Zoom" at bounding box center [41, 45] width 58 height 21
click at [56, 45] on span "Zoom" at bounding box center [45, 44] width 22 height 10
click at [66, 41] on button "zoom_in Zoom Zoom" at bounding box center [41, 45] width 58 height 21
click at [41, 130] on button "50%" at bounding box center [54, 129] width 85 height 17
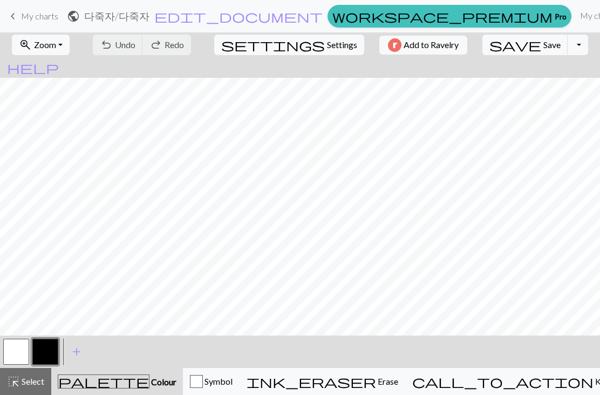
click at [568, 46] on button "Toggle Dropdown" at bounding box center [578, 45] width 21 height 21
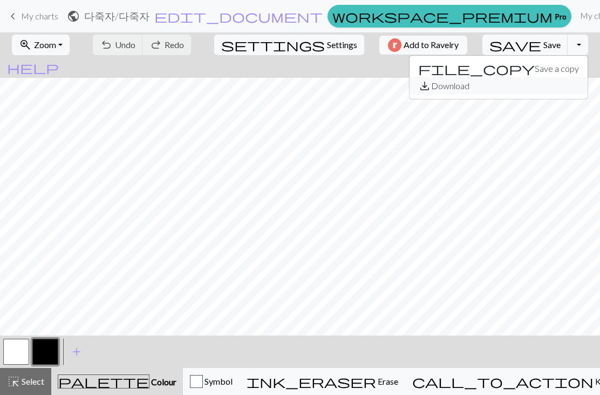
click at [491, 84] on button "save_alt Download" at bounding box center [499, 85] width 178 height 17
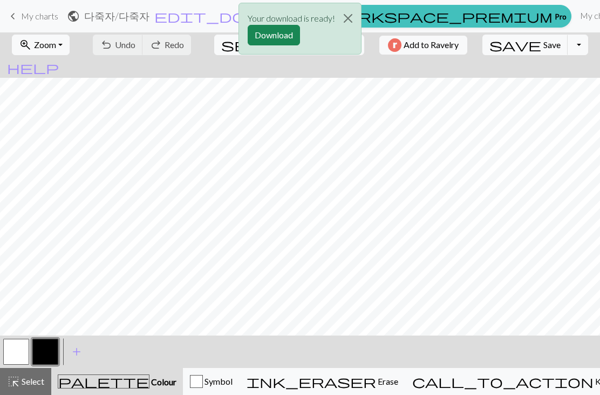
click at [275, 38] on button "Download" at bounding box center [274, 35] width 52 height 21
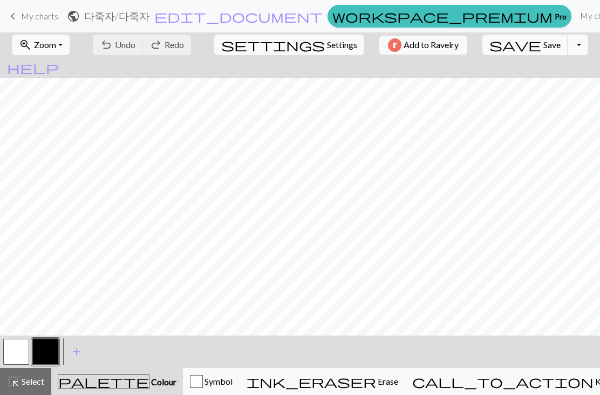
scroll to position [13, 0]
